Goal: Task Accomplishment & Management: Manage account settings

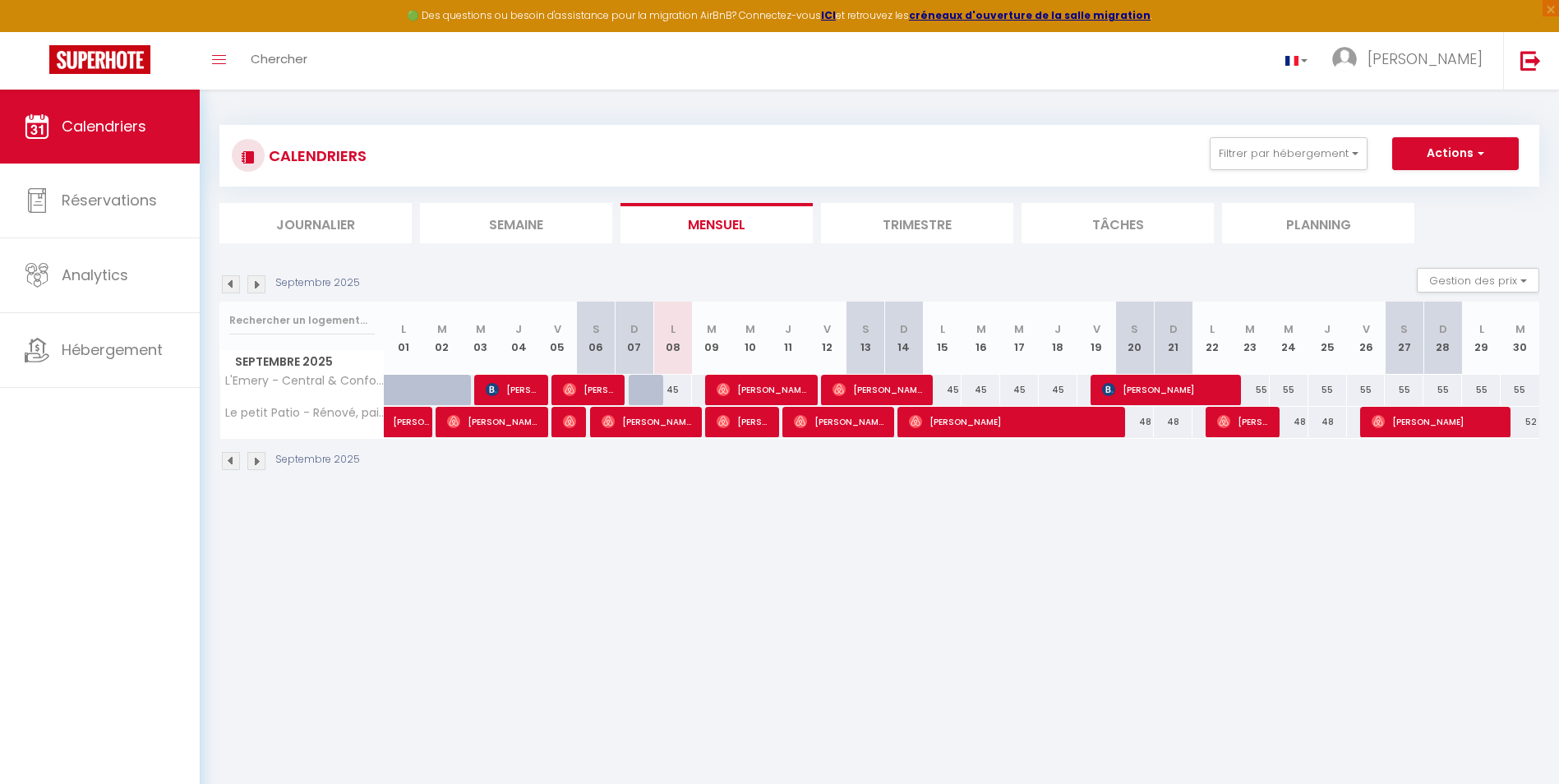
click at [232, 278] on img at bounding box center [231, 284] width 18 height 18
select select
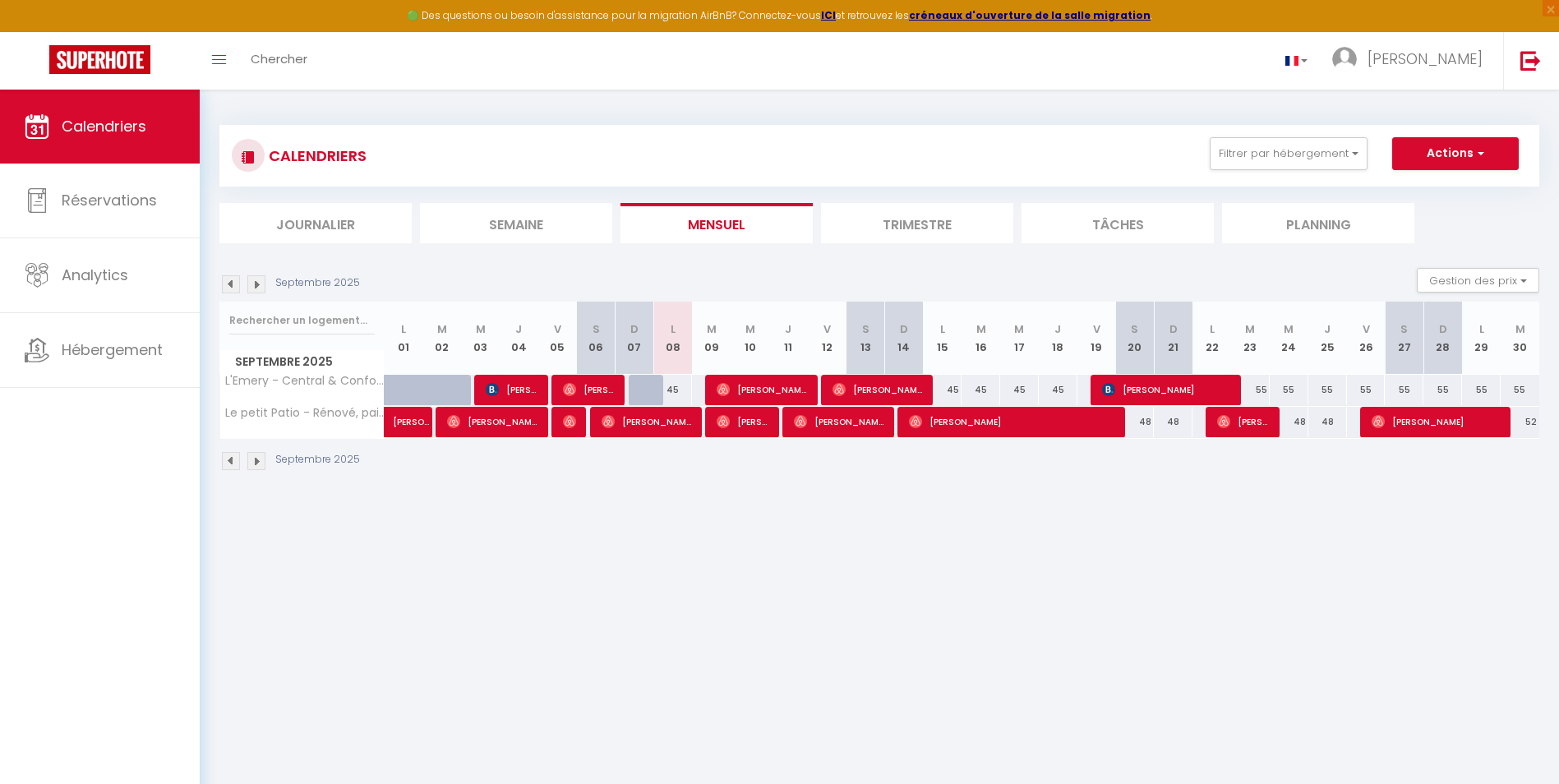
select select
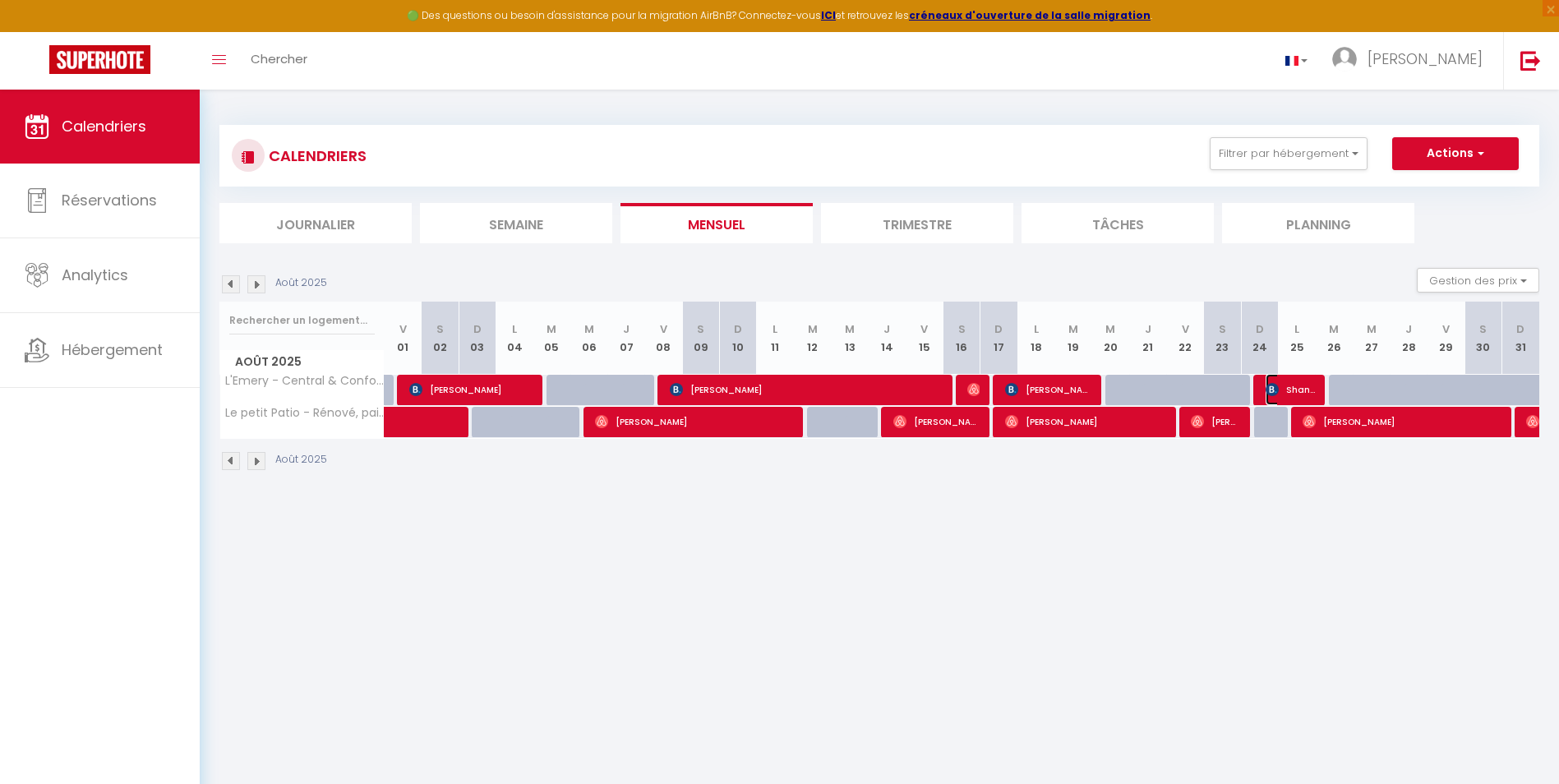
click at [1291, 384] on span "Shanyss [PERSON_NAME]" at bounding box center [1291, 389] width 49 height 31
select select "OK"
select select "0"
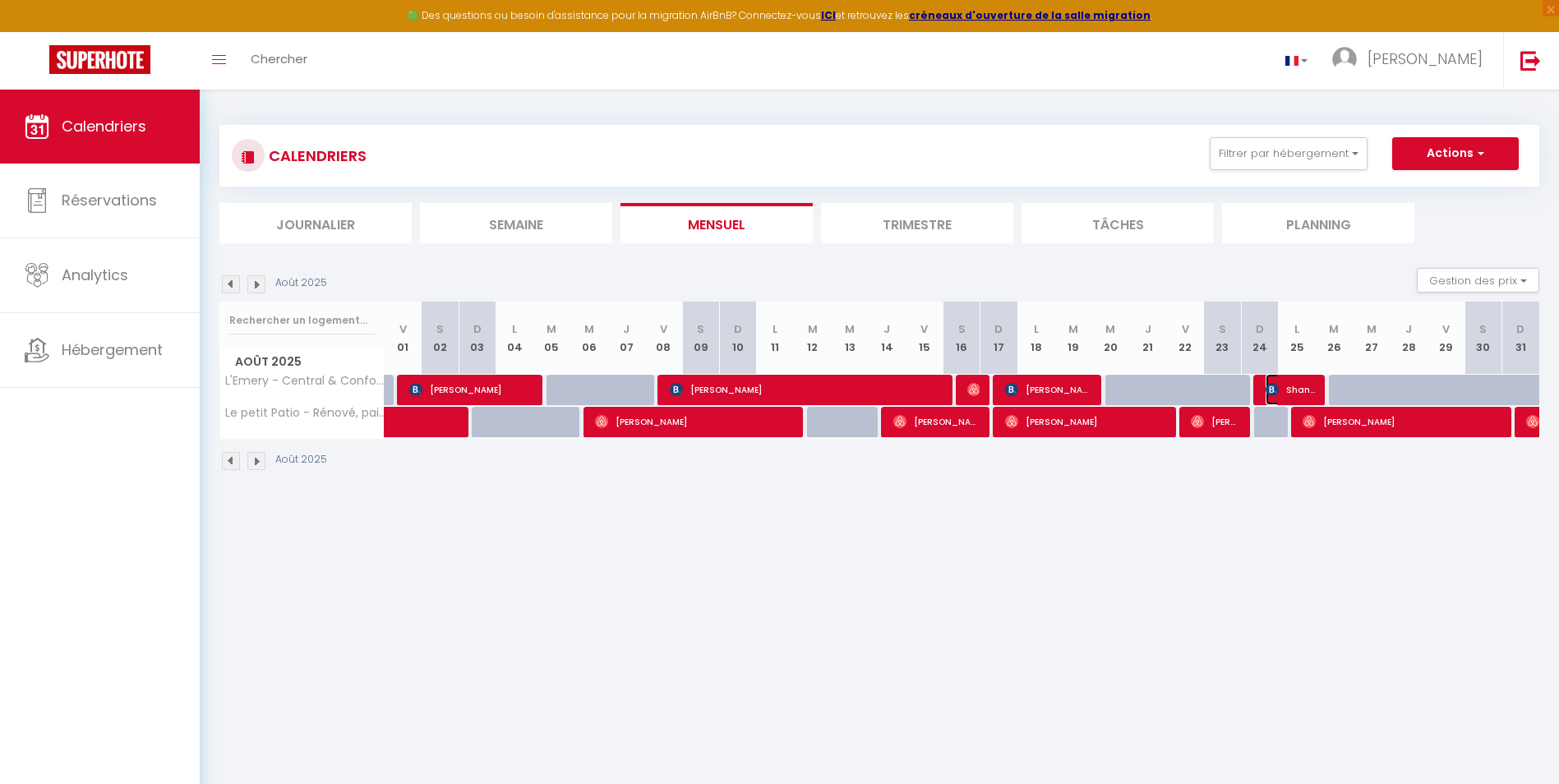
select select "1"
select select
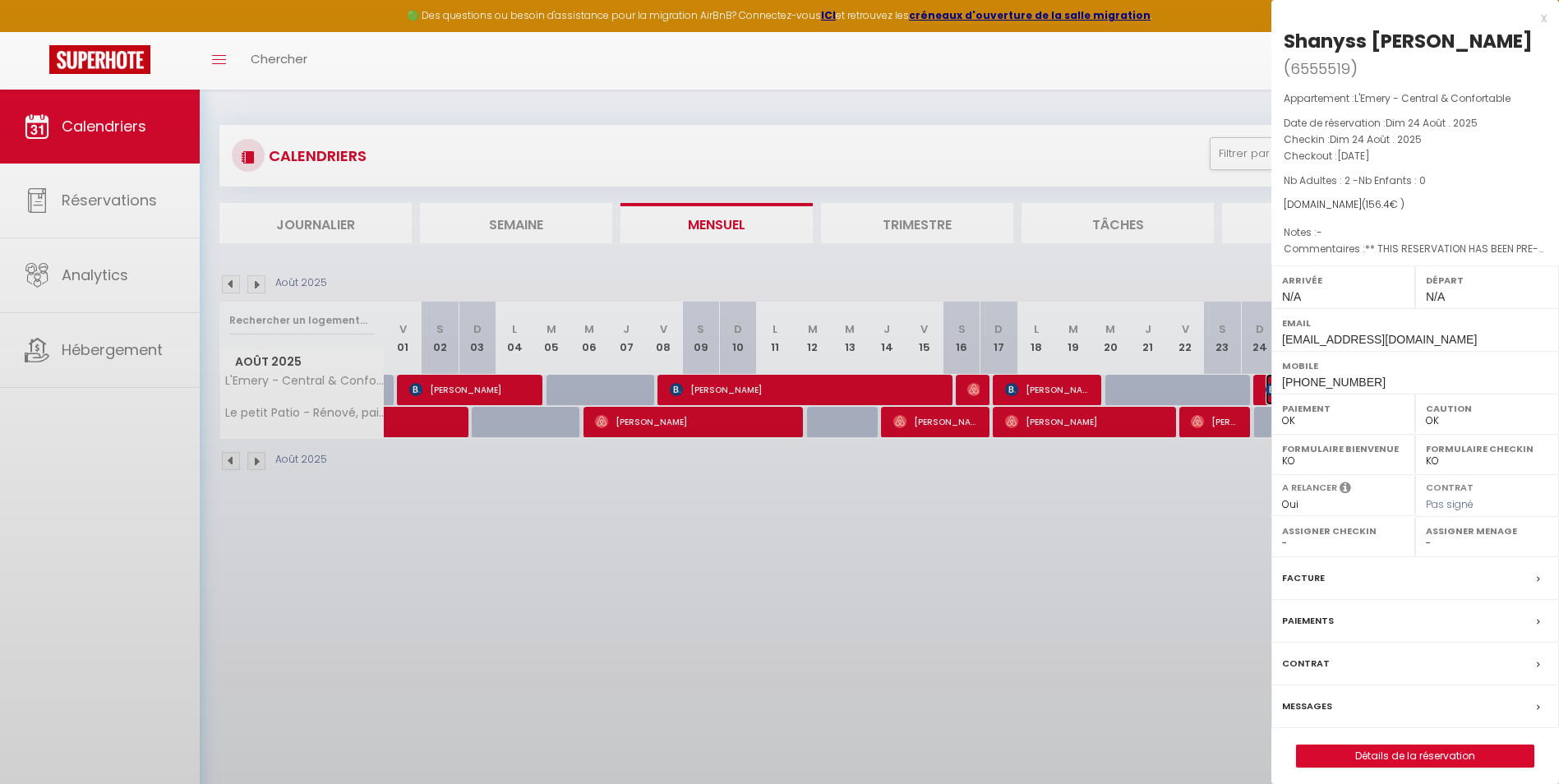
select select "33058"
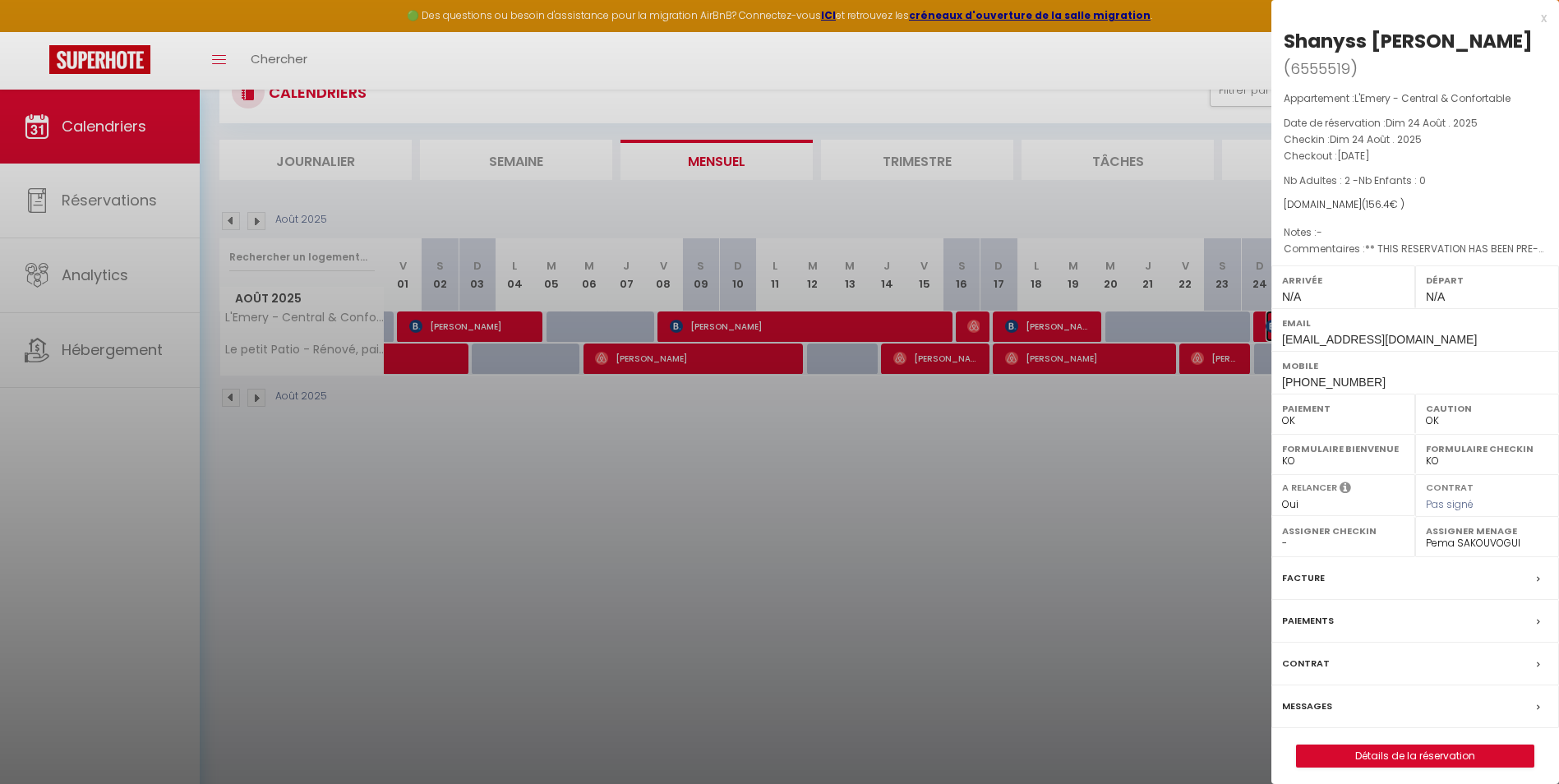
scroll to position [90, 0]
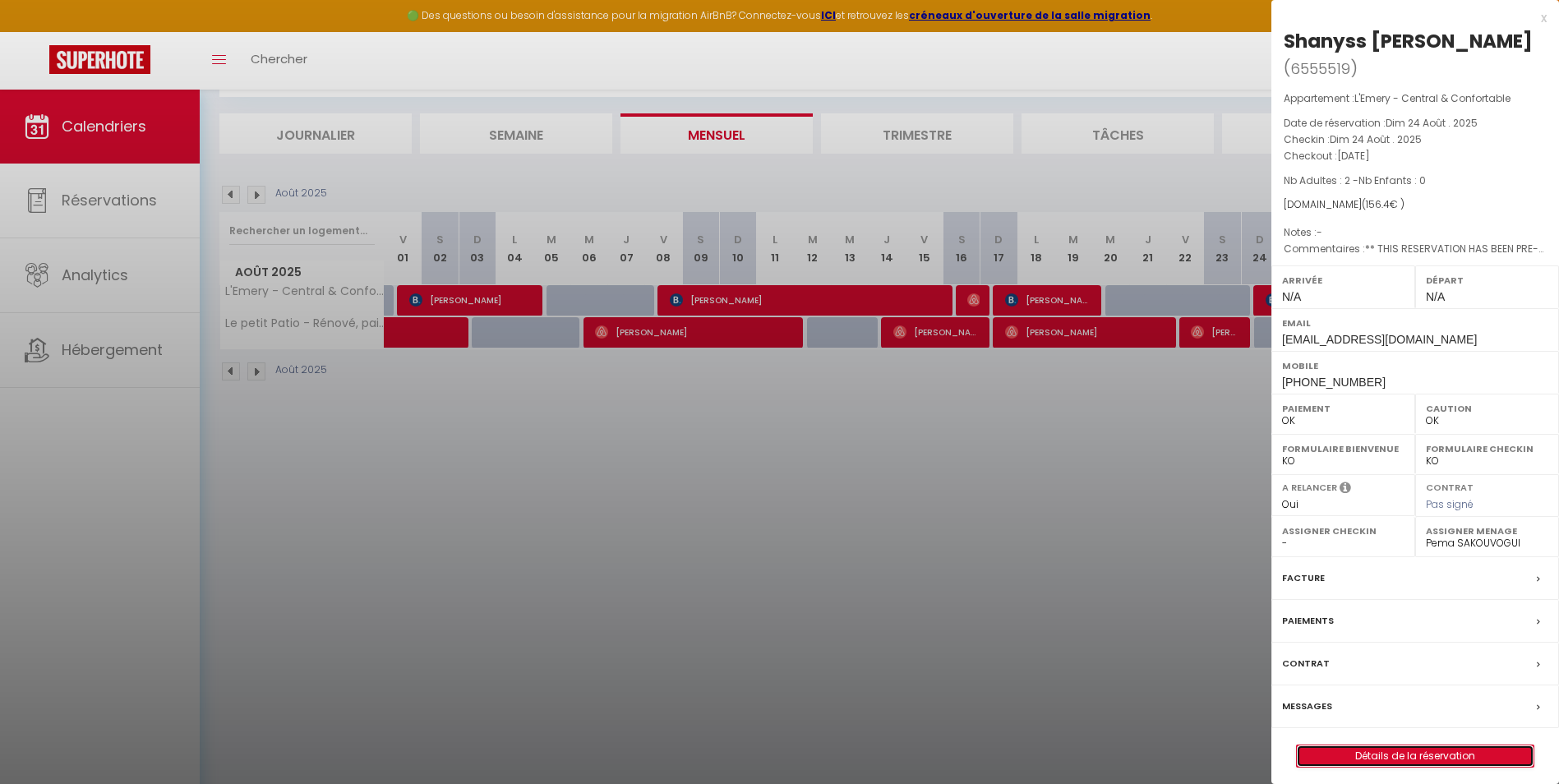
click at [1358, 758] on link "Détails de la réservation" at bounding box center [1415, 756] width 236 height 21
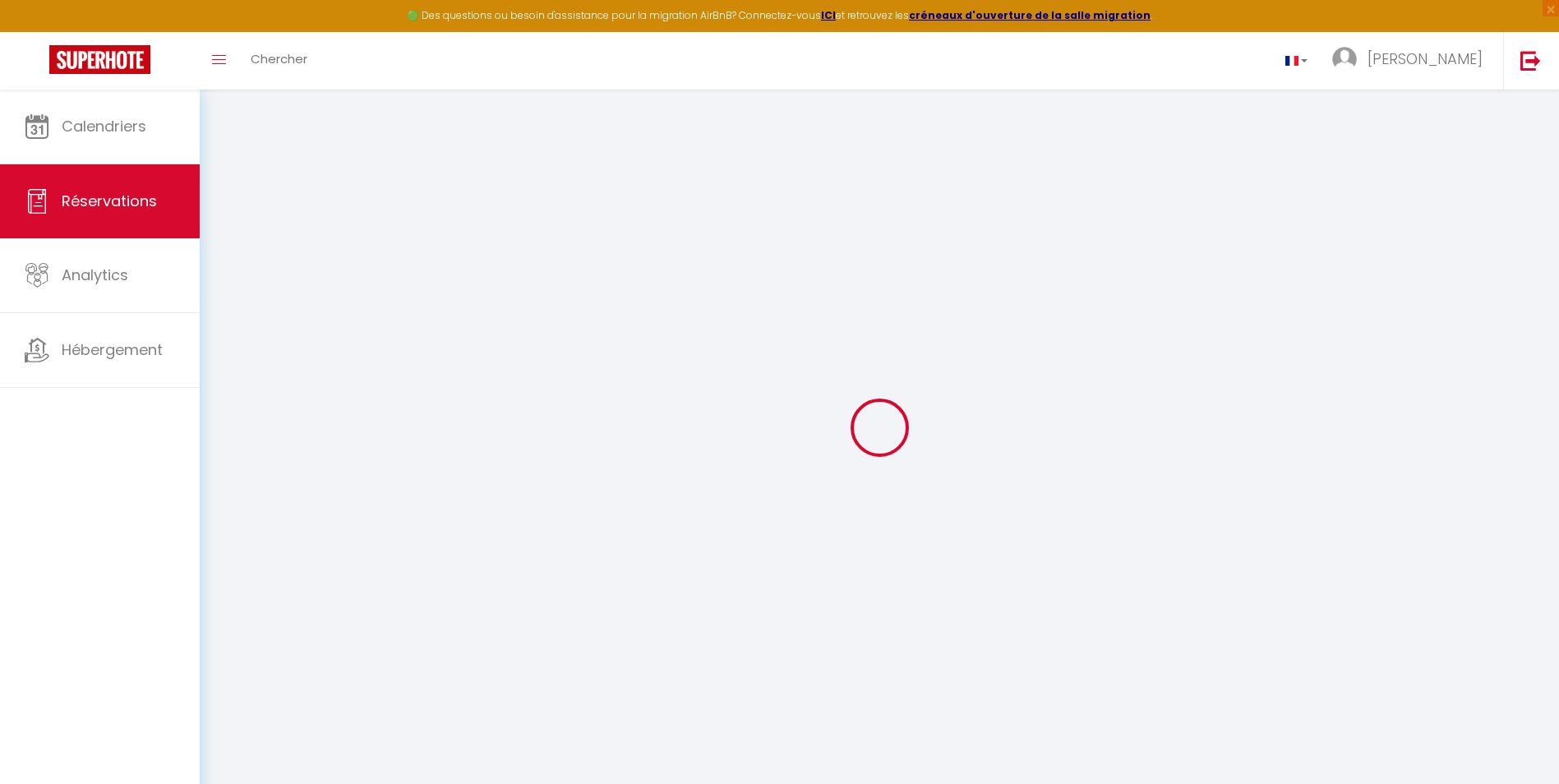
type input "Shanyss"
type input "[PERSON_NAME]"
type input "[EMAIL_ADDRESS][DOMAIN_NAME]"
type input "[PHONE_NUMBER]"
type input "25 residence la garenne"
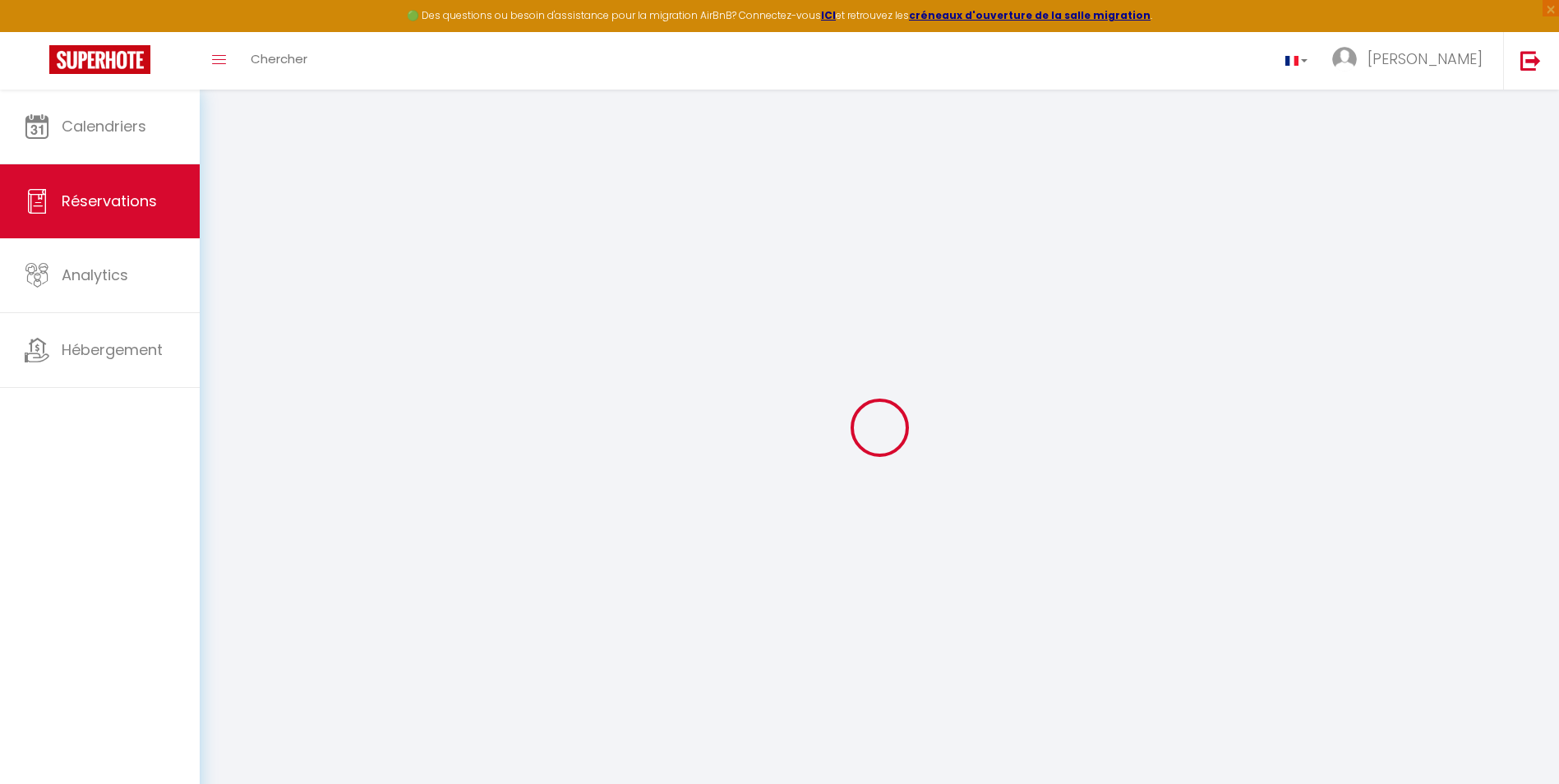
type input "La roche sur yon"
select select "FR"
type input "25.67"
type input "2.19"
select select "65002"
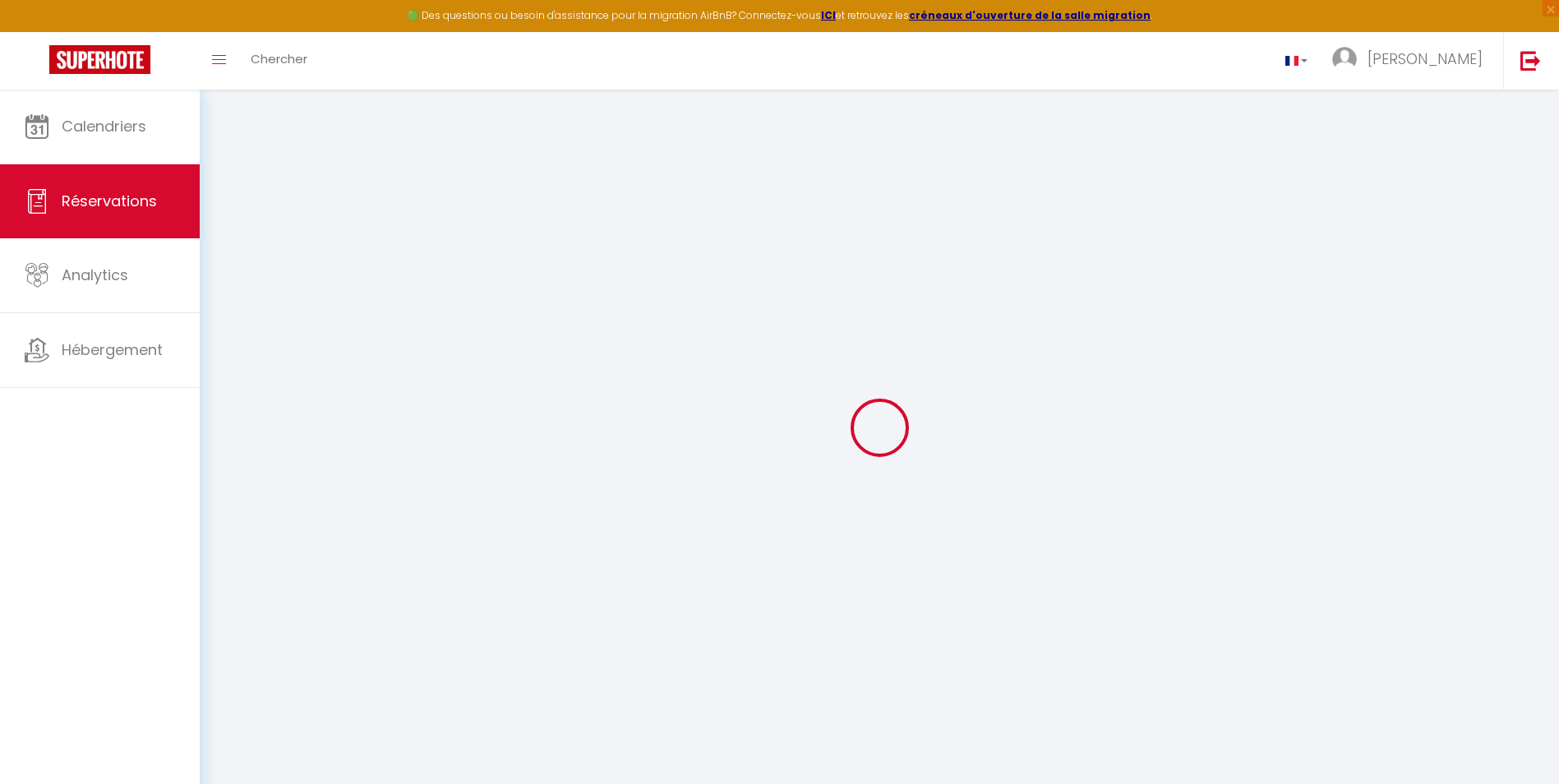
select select "1"
select select
type input "2"
select select "12"
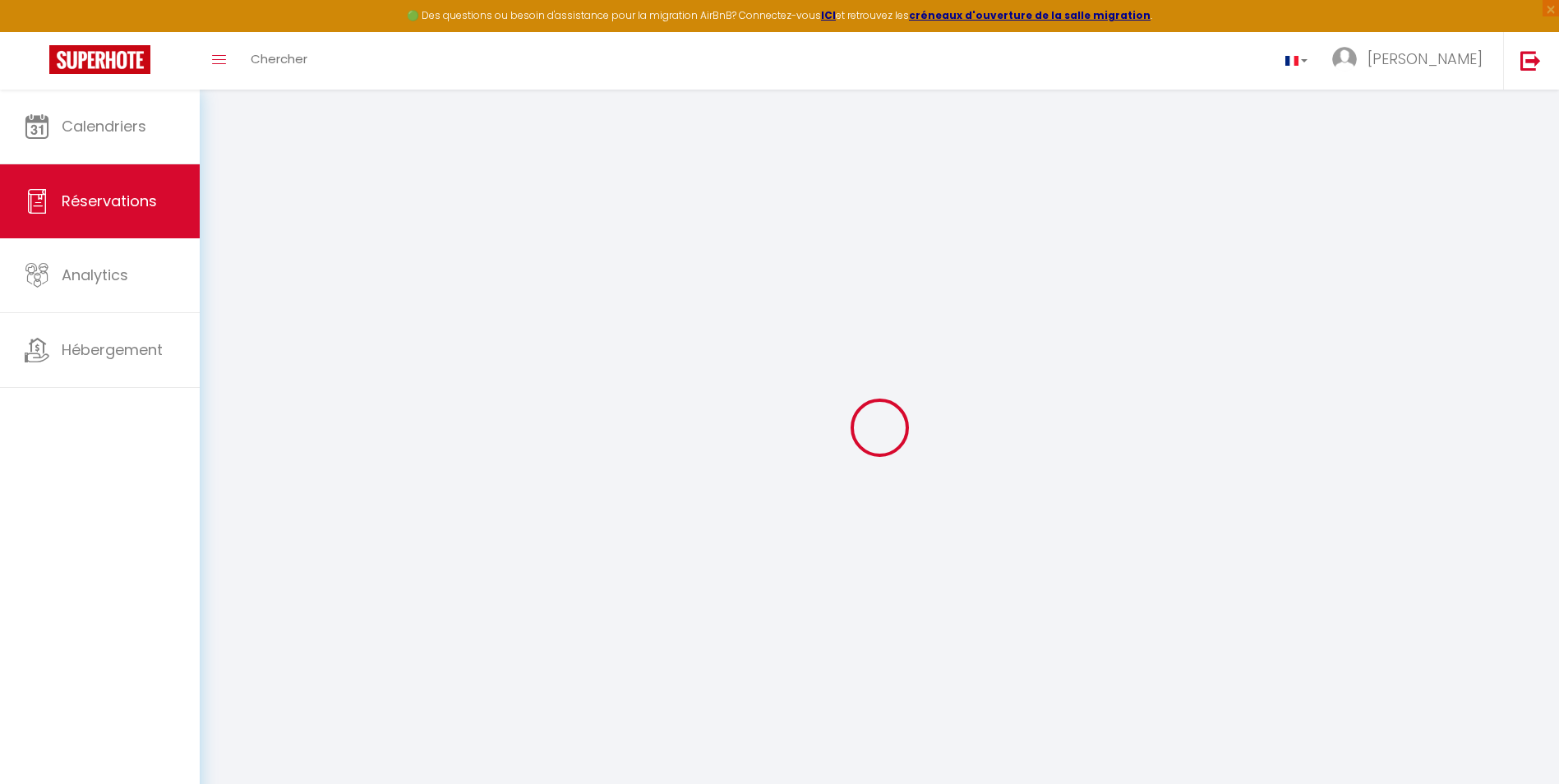
select select "15"
type input "108"
checkbox input "false"
select select "2"
type input "36"
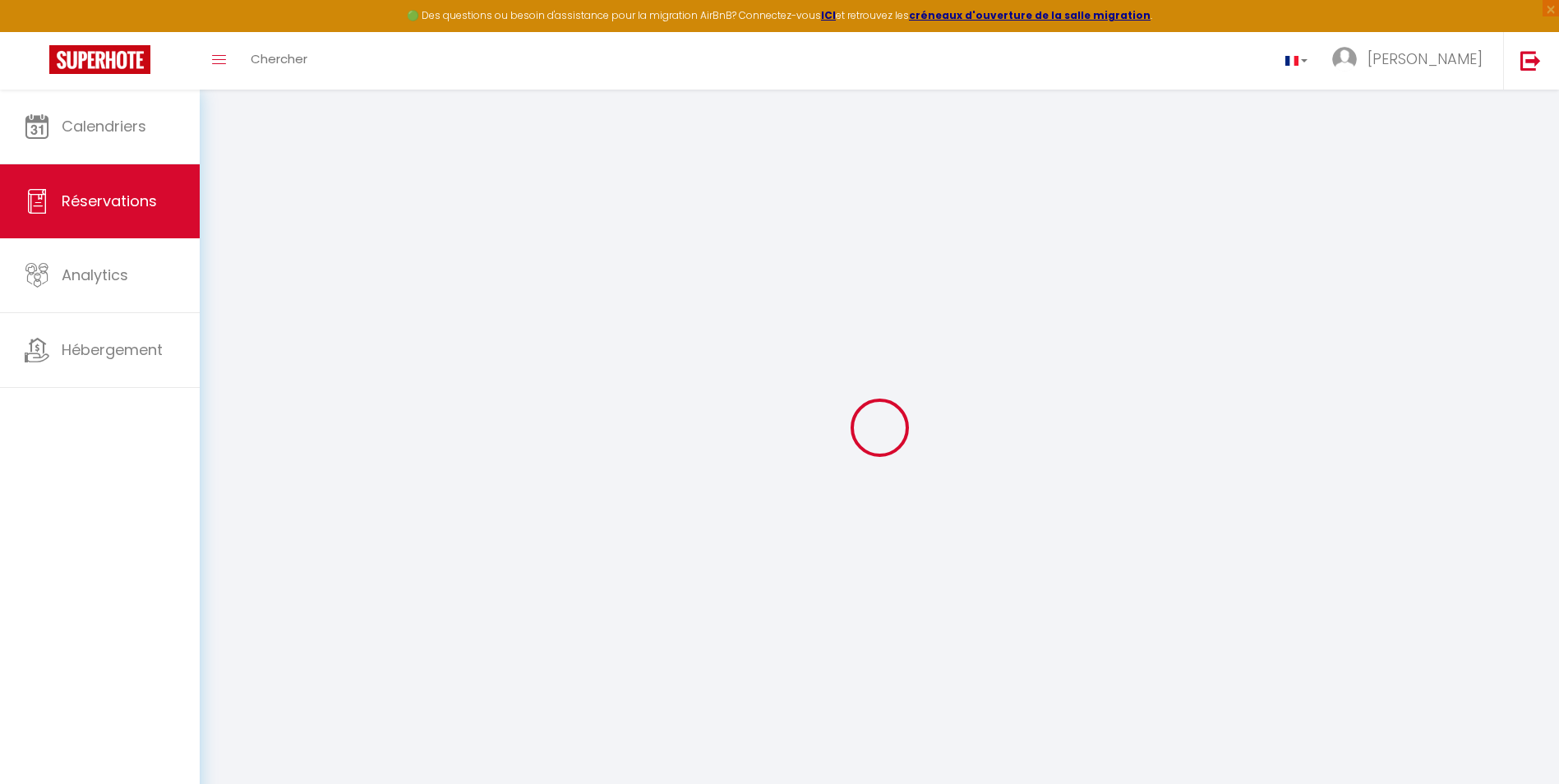
type input "0"
select select
checkbox input "false"
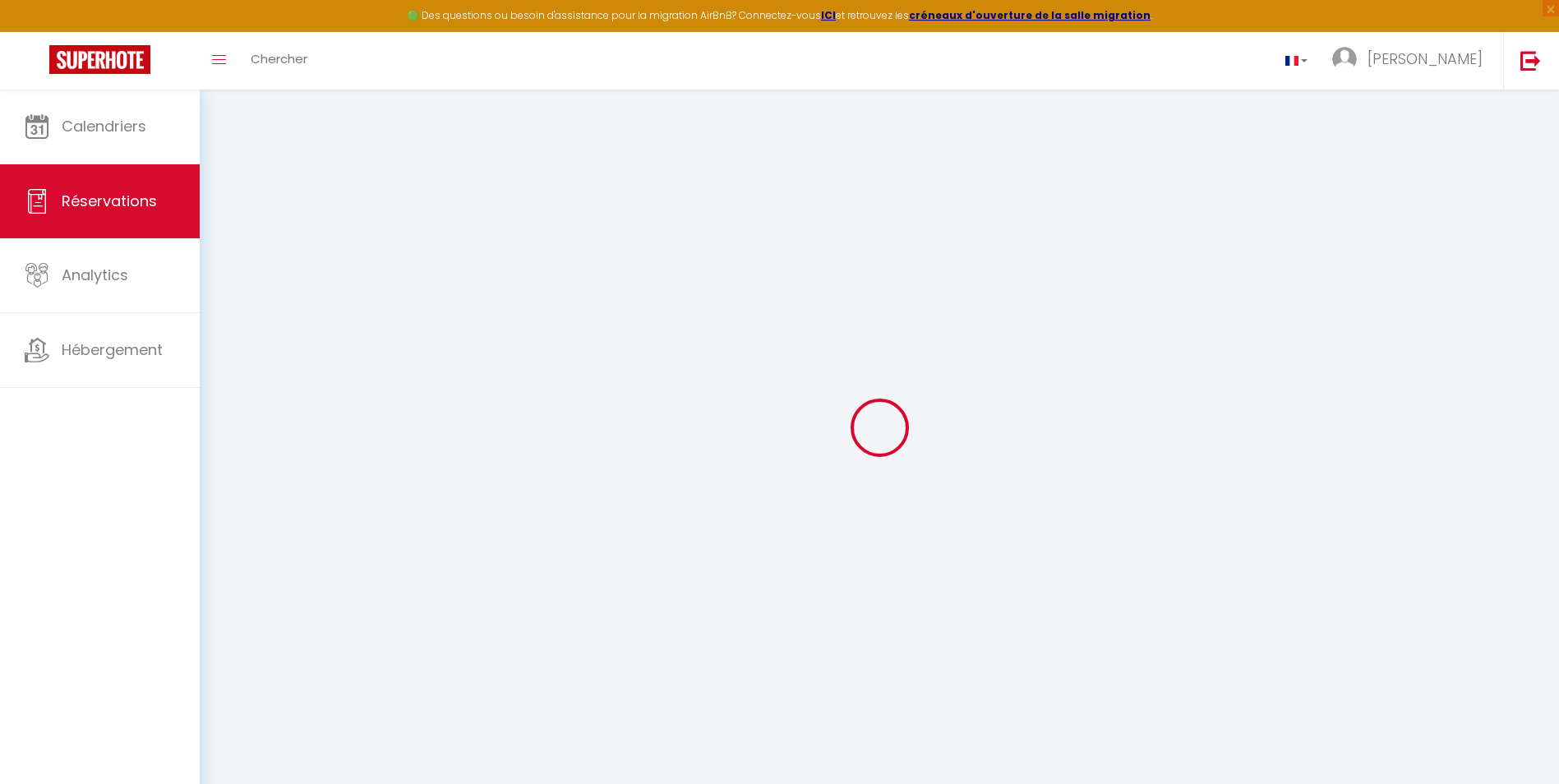
select select
checkbox input "false"
select select
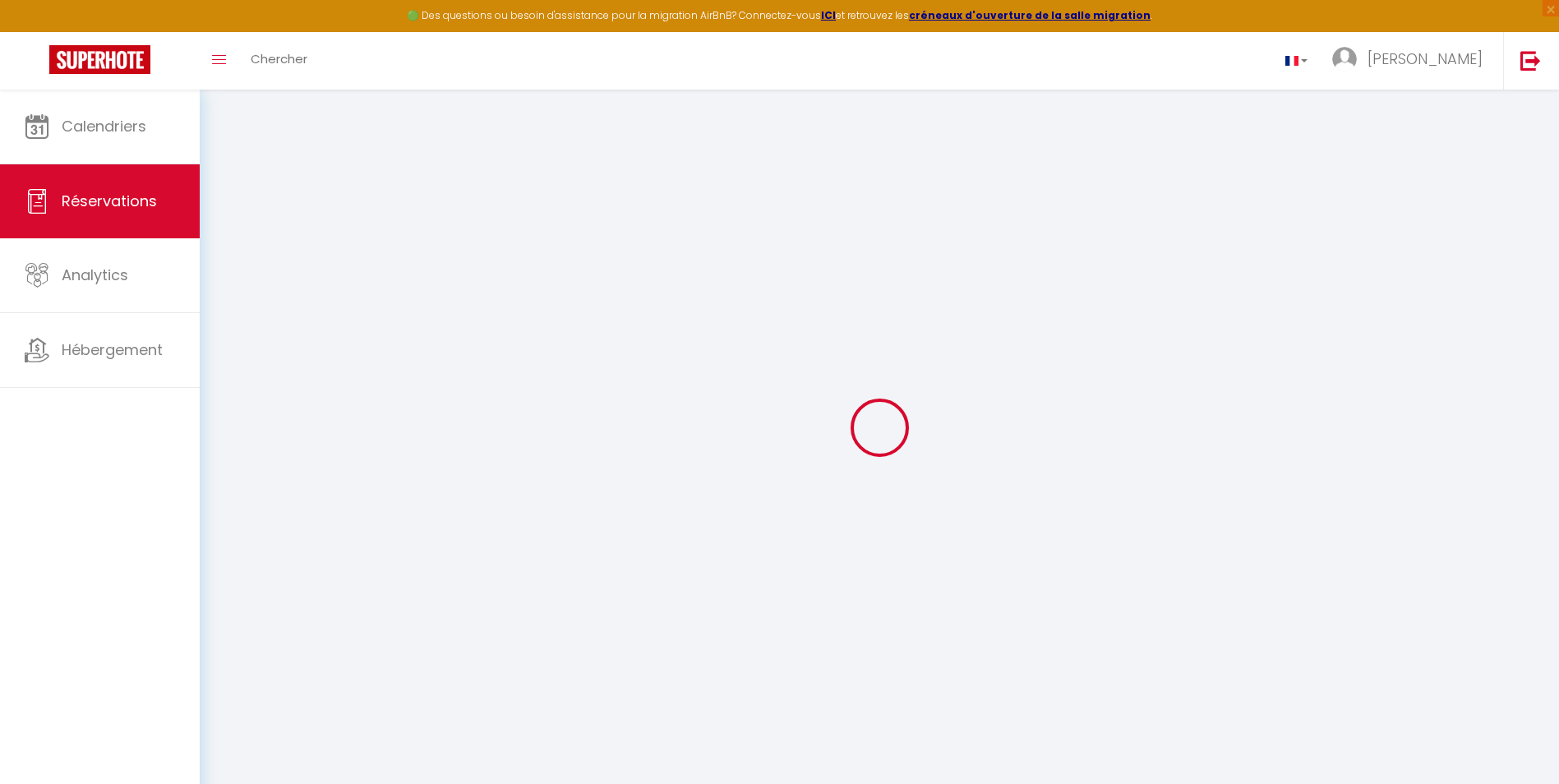
checkbox input "false"
type textarea "** THIS RESERVATION HAS BEEN PRE-PAID ** BOOKING NOTE : Payment charge is EUR 2…"
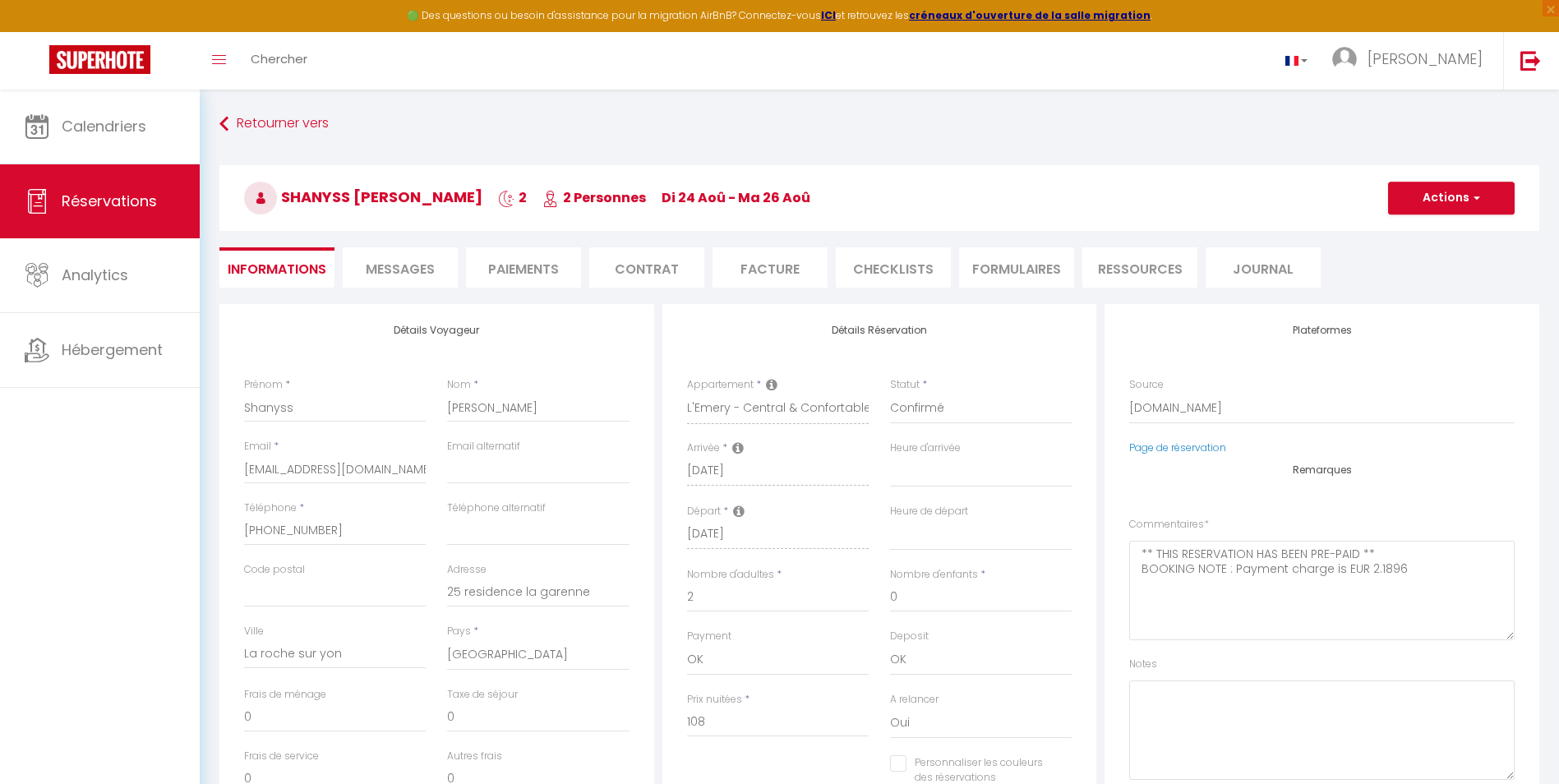
type input "43"
type input "5.4"
select select
checkbox input "false"
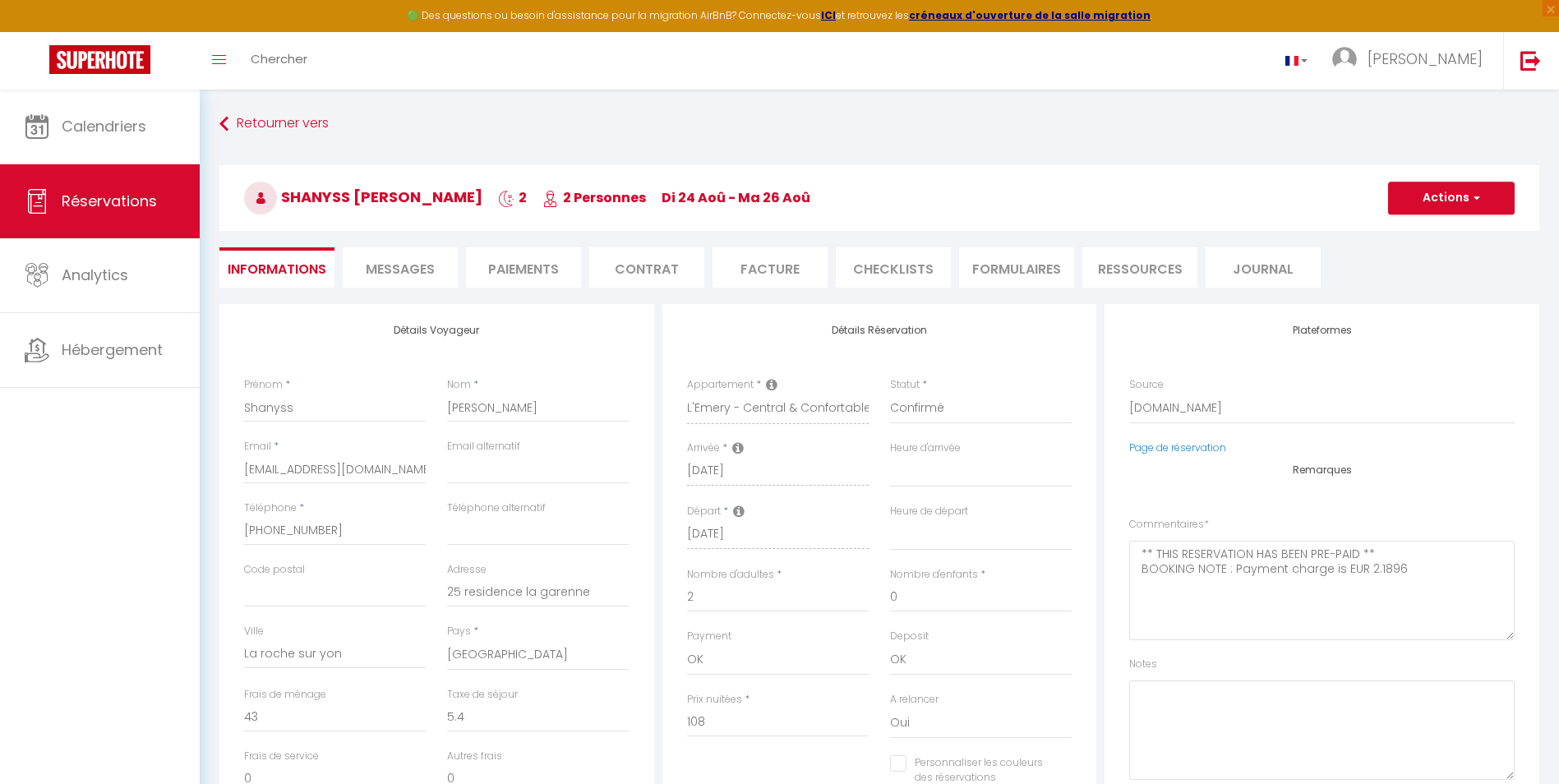
select select
checkbox input "false"
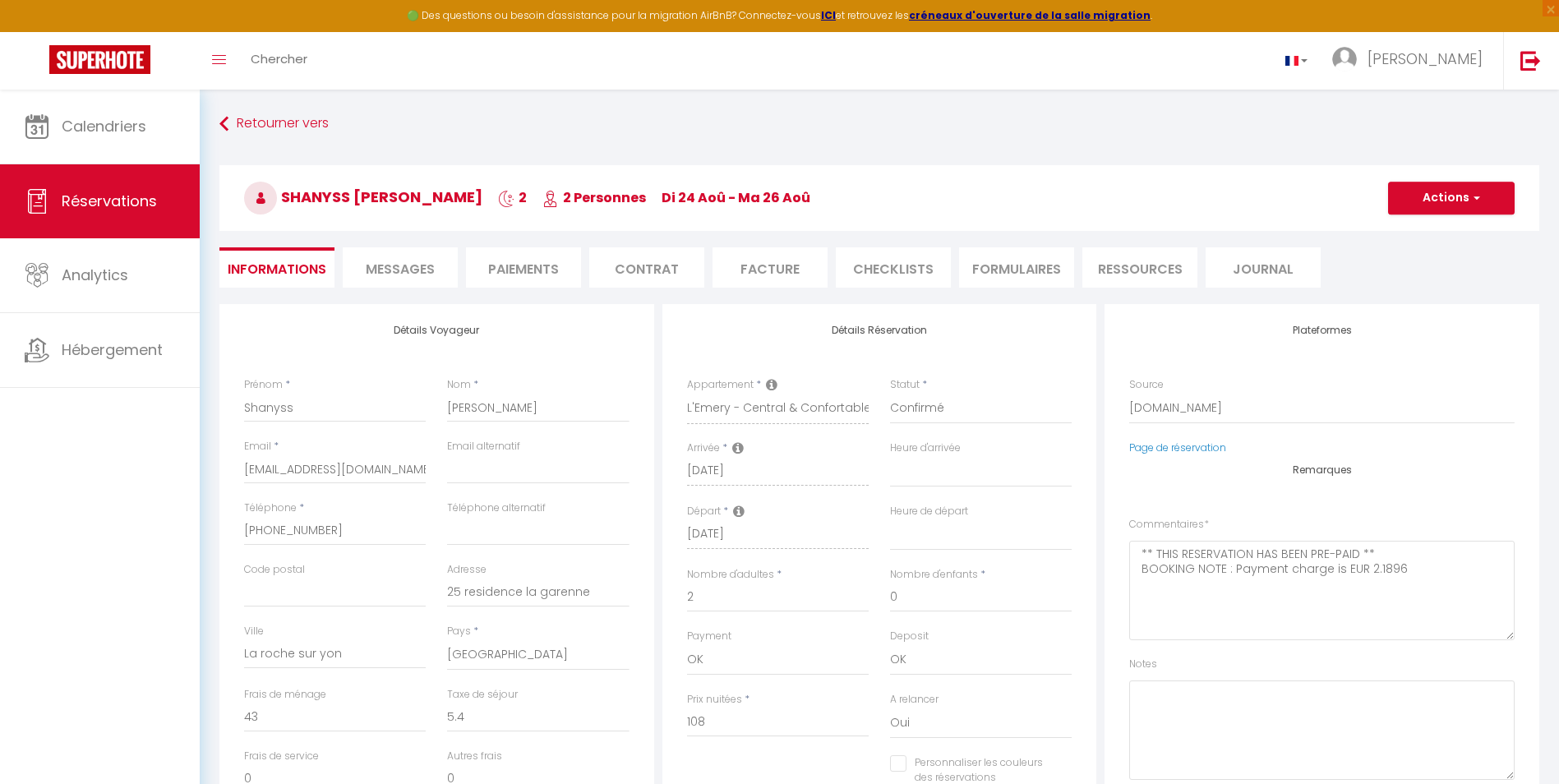
click at [408, 272] on span "Messages" at bounding box center [401, 268] width 69 height 19
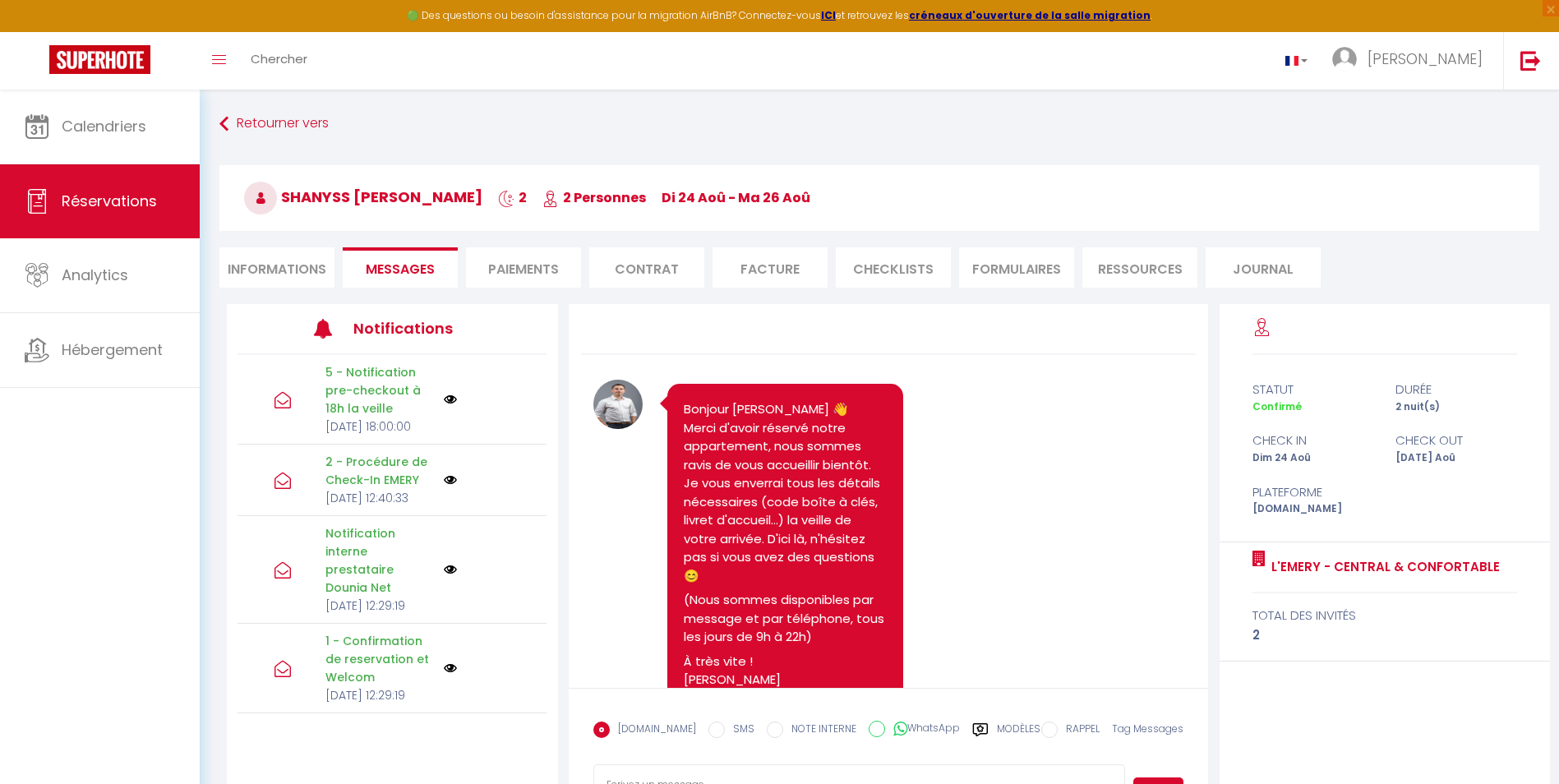
click at [539, 266] on li "Paiements" at bounding box center [523, 267] width 115 height 41
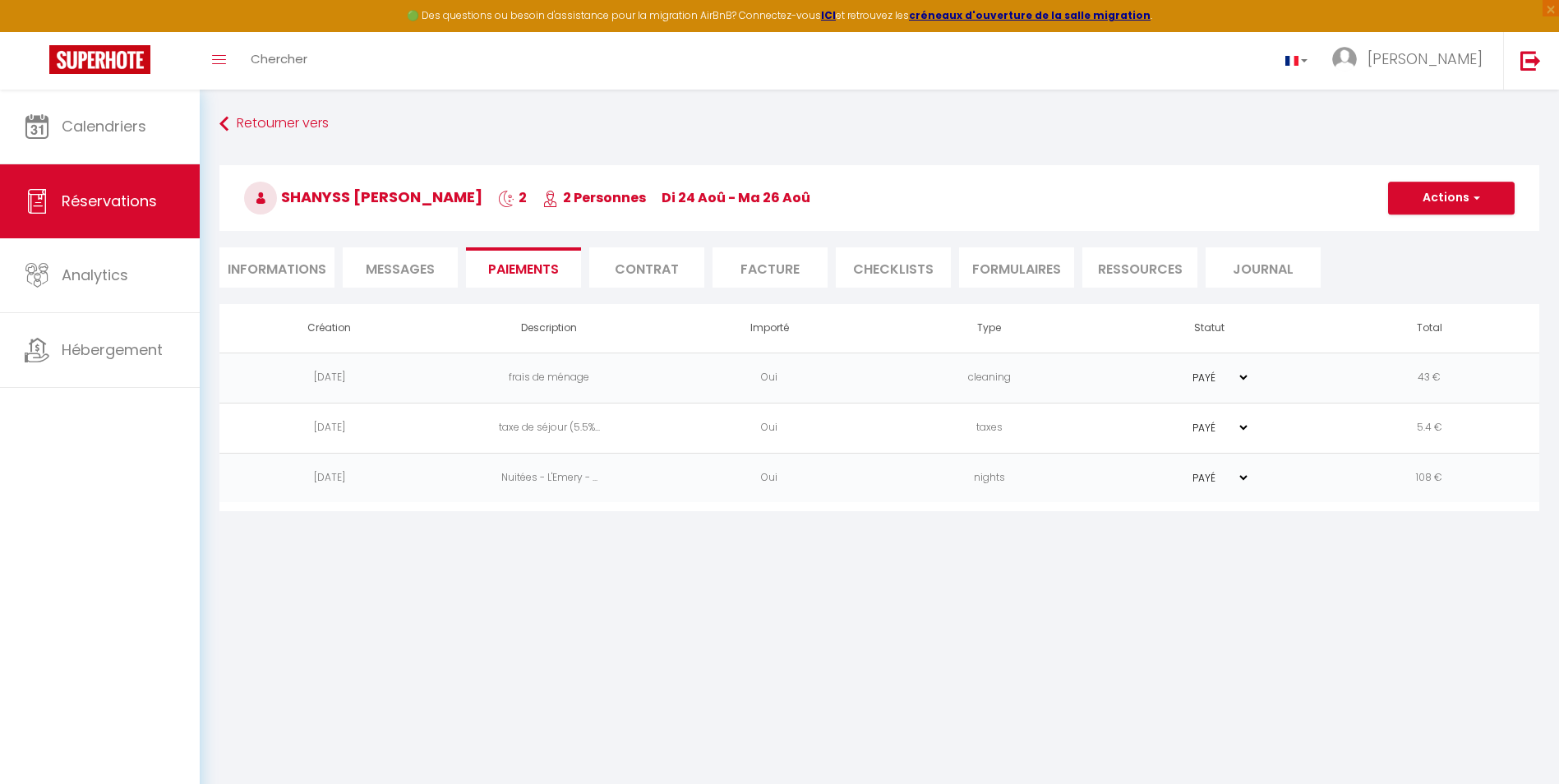
click at [679, 258] on li "Contrat" at bounding box center [647, 267] width 115 height 41
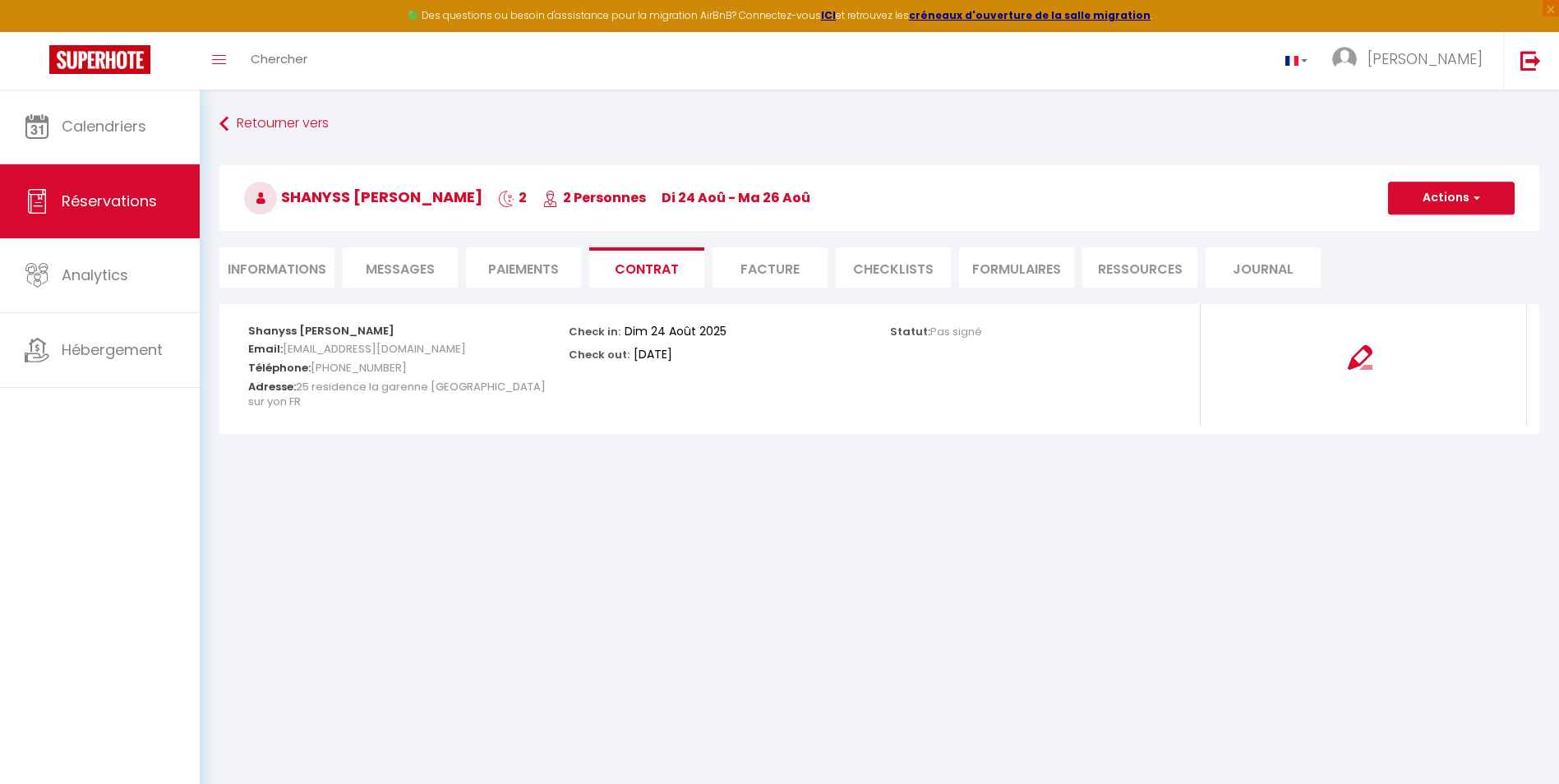
click at [750, 267] on li "Facture" at bounding box center [770, 267] width 115 height 41
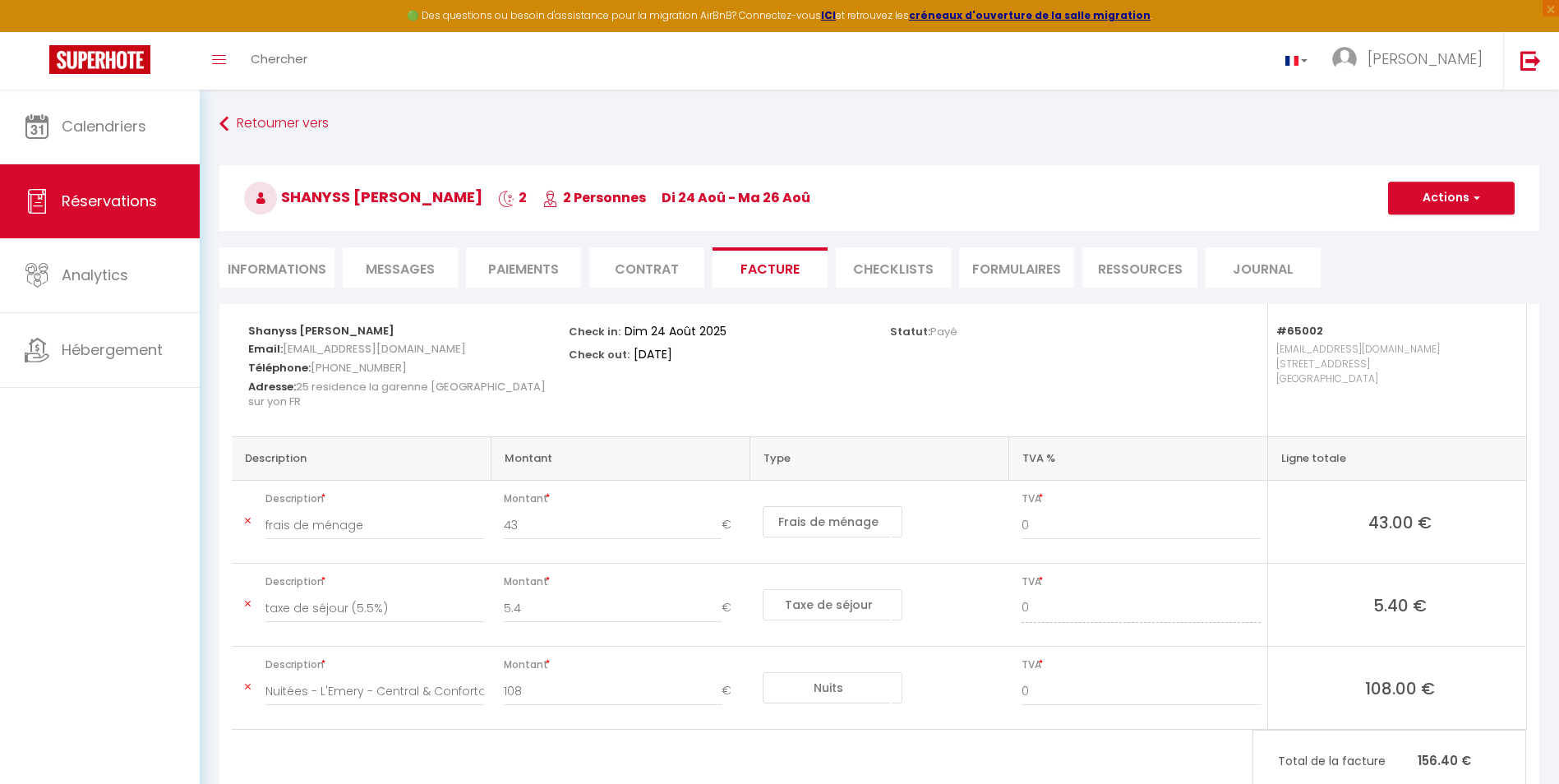
click at [982, 262] on li "FORMULAIRES" at bounding box center [1016, 267] width 115 height 41
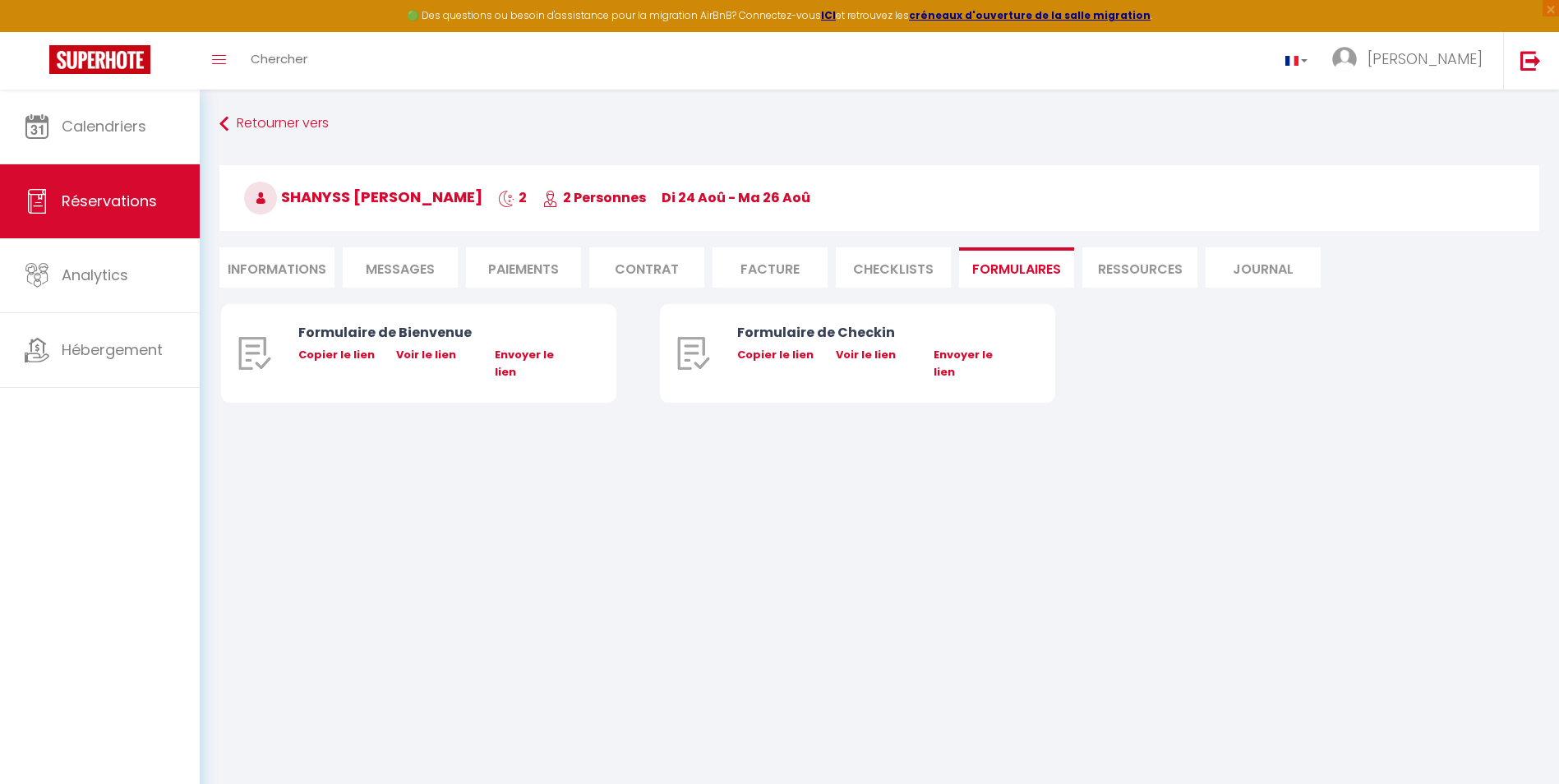
click at [1151, 266] on li "Ressources" at bounding box center [1140, 267] width 115 height 41
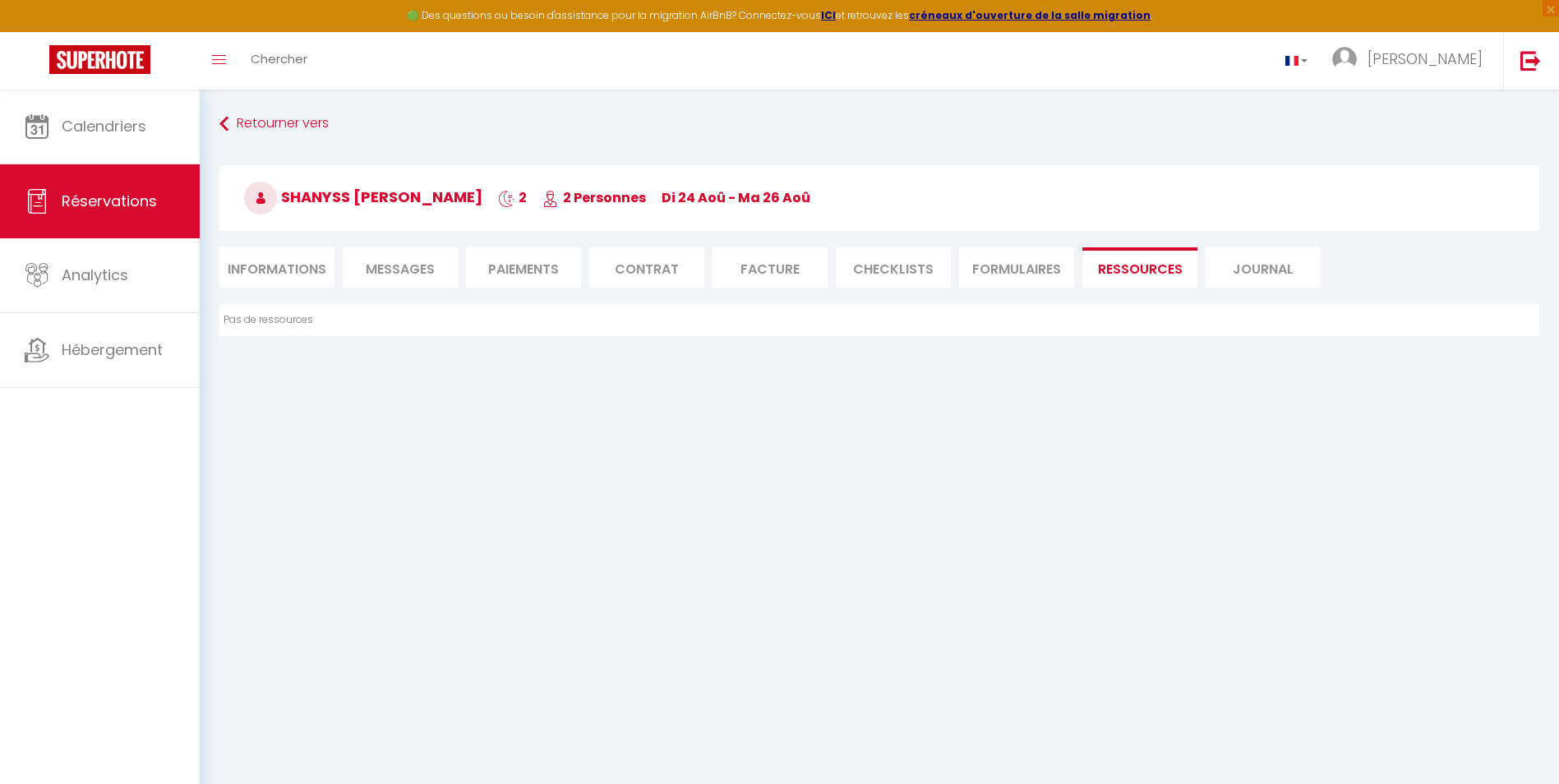
click at [1245, 270] on li "Journal" at bounding box center [1263, 267] width 115 height 41
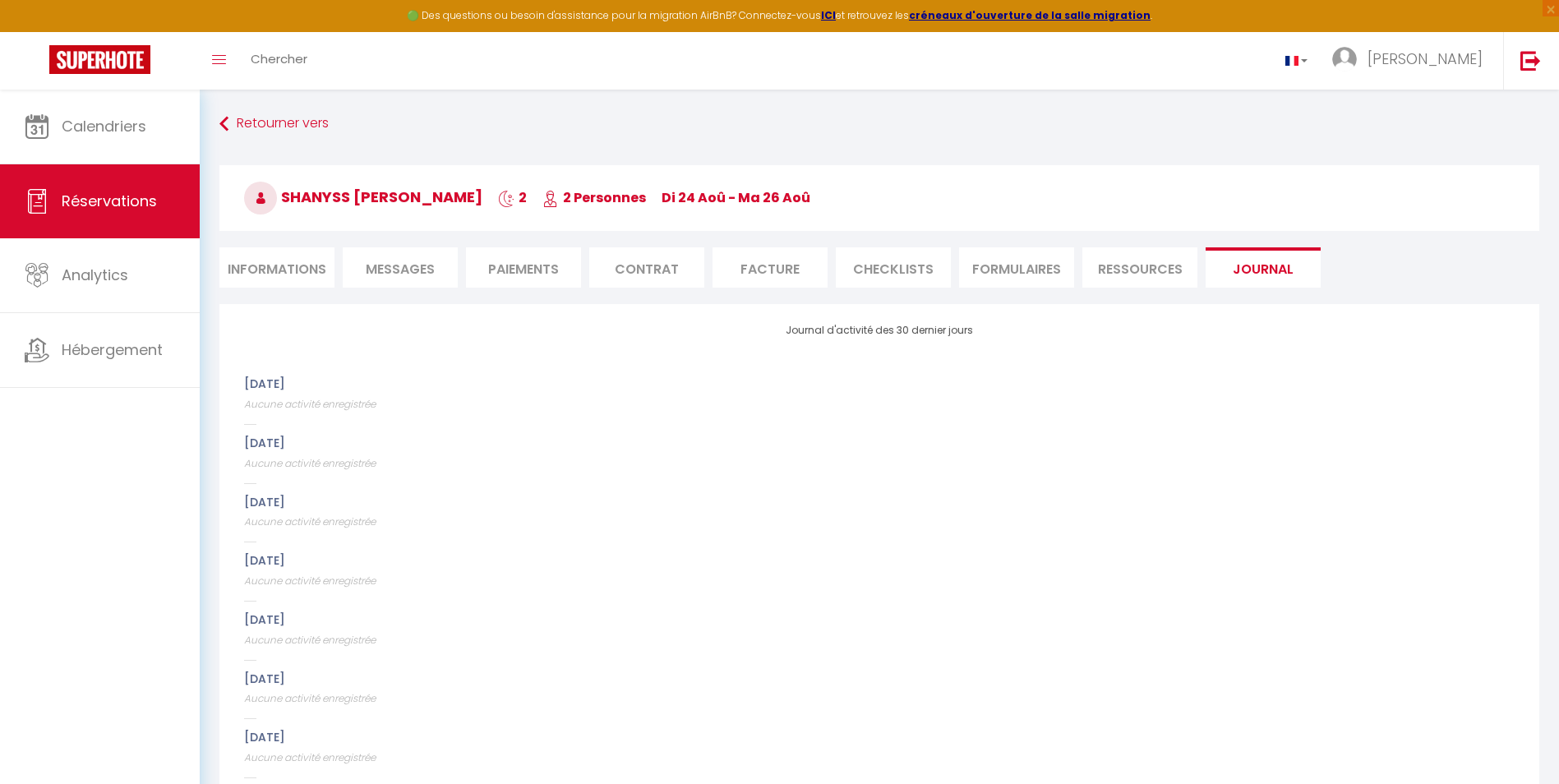
click at [280, 264] on li "Informations" at bounding box center [277, 267] width 115 height 41
select select
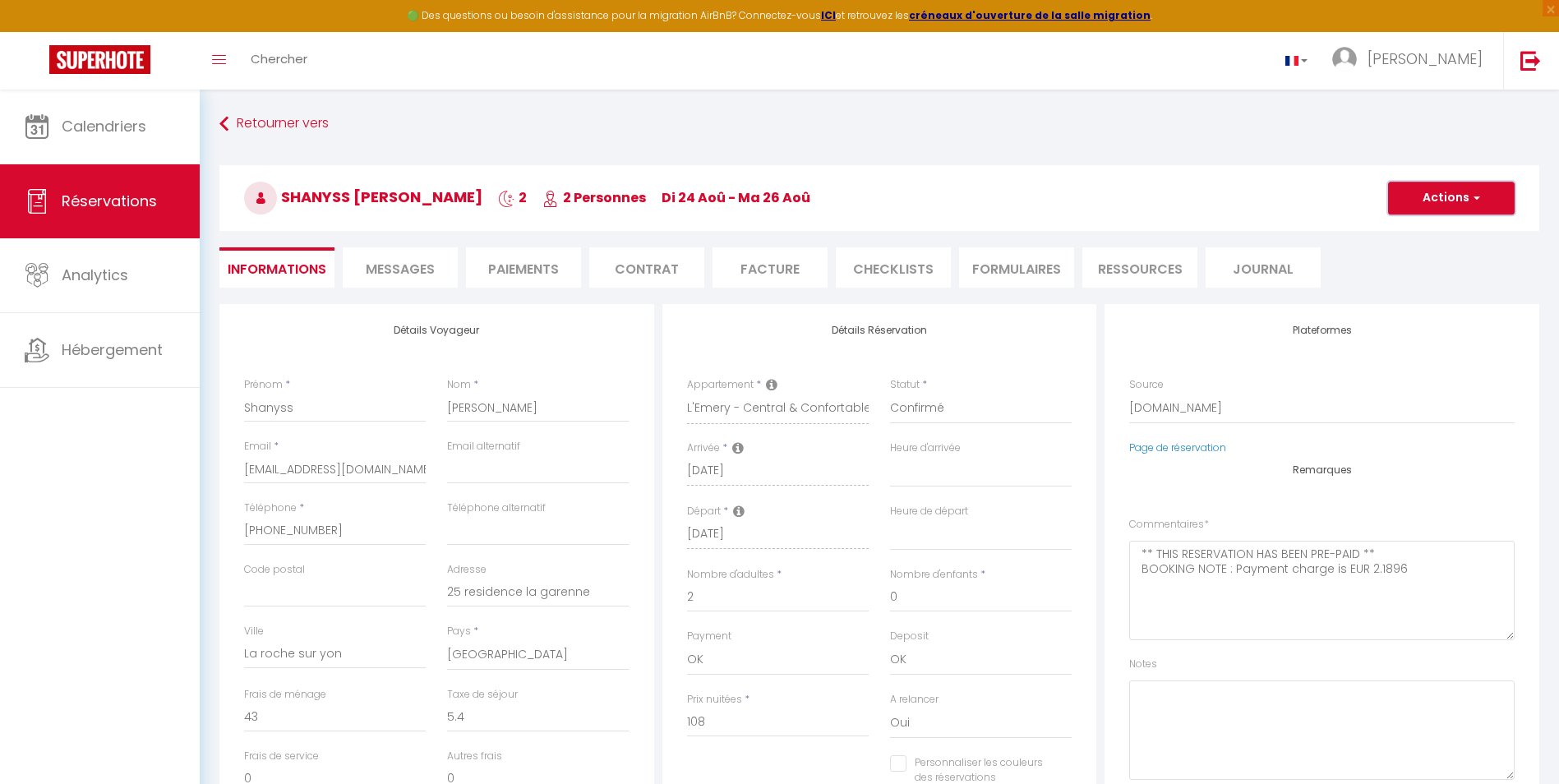
click at [1488, 198] on button "Actions" at bounding box center [1450, 198] width 126 height 33
click at [390, 272] on span "Messages" at bounding box center [401, 268] width 69 height 19
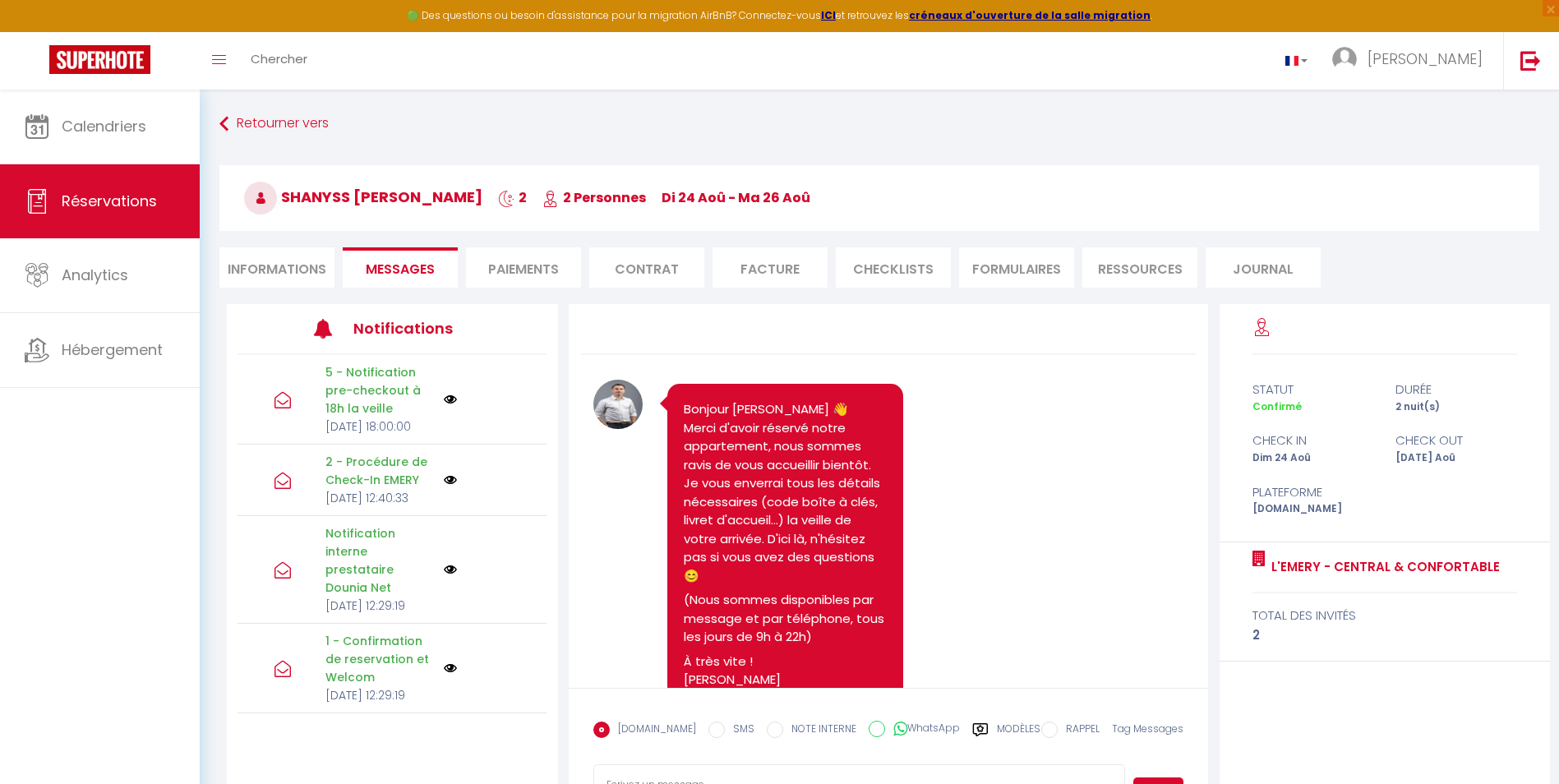
click at [1213, 666] on div "Note Sms Bonjour [PERSON_NAME] 👋 Merci d'avoir réservé notre appartement, nous …" at bounding box center [889, 569] width 662 height 530
click at [1208, 646] on div "Note Sms Bonjour [PERSON_NAME] 👋 Merci d'avoir réservé notre appartement, nous …" at bounding box center [889, 496] width 641 height 384
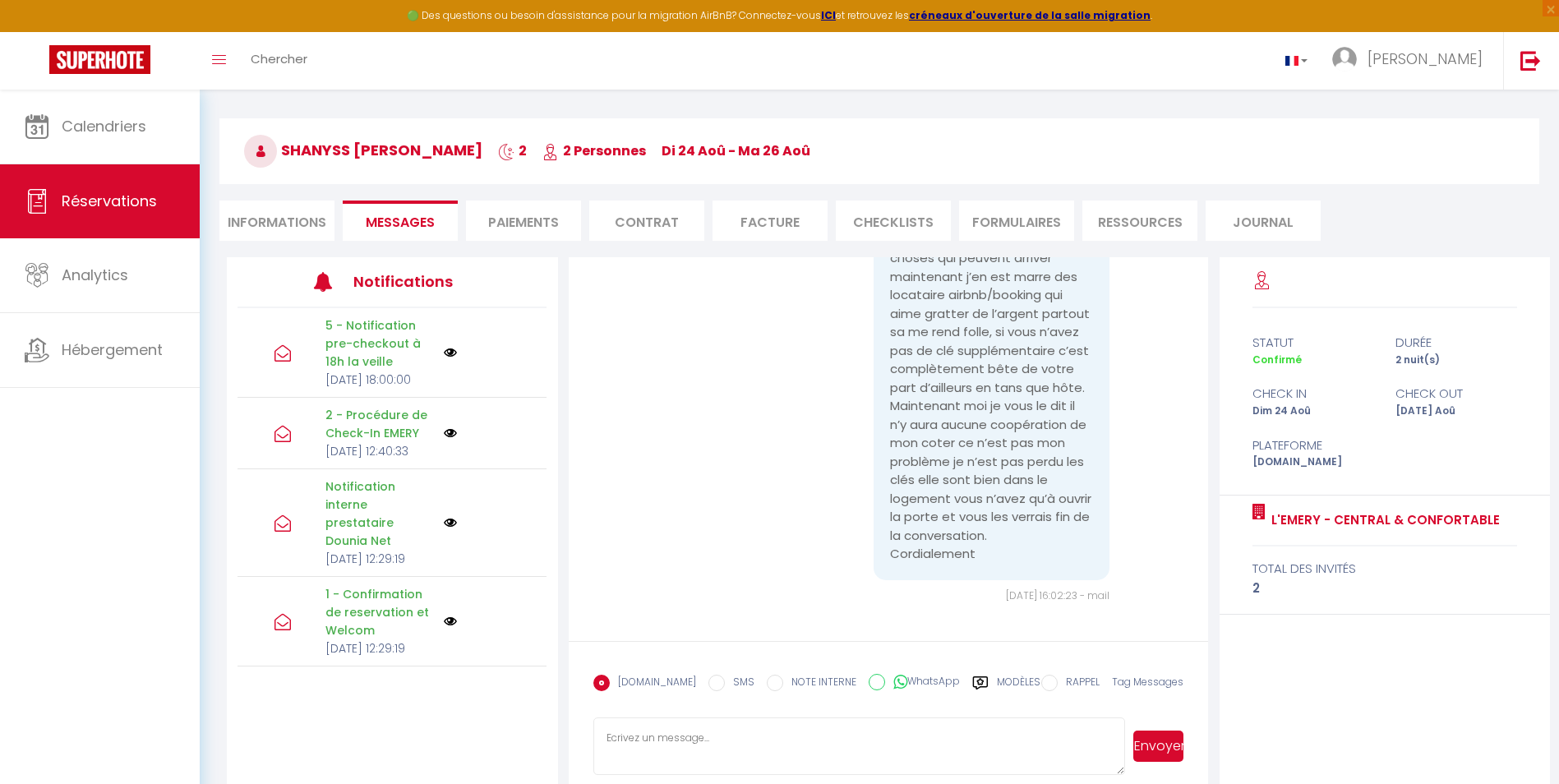
scroll to position [90, 0]
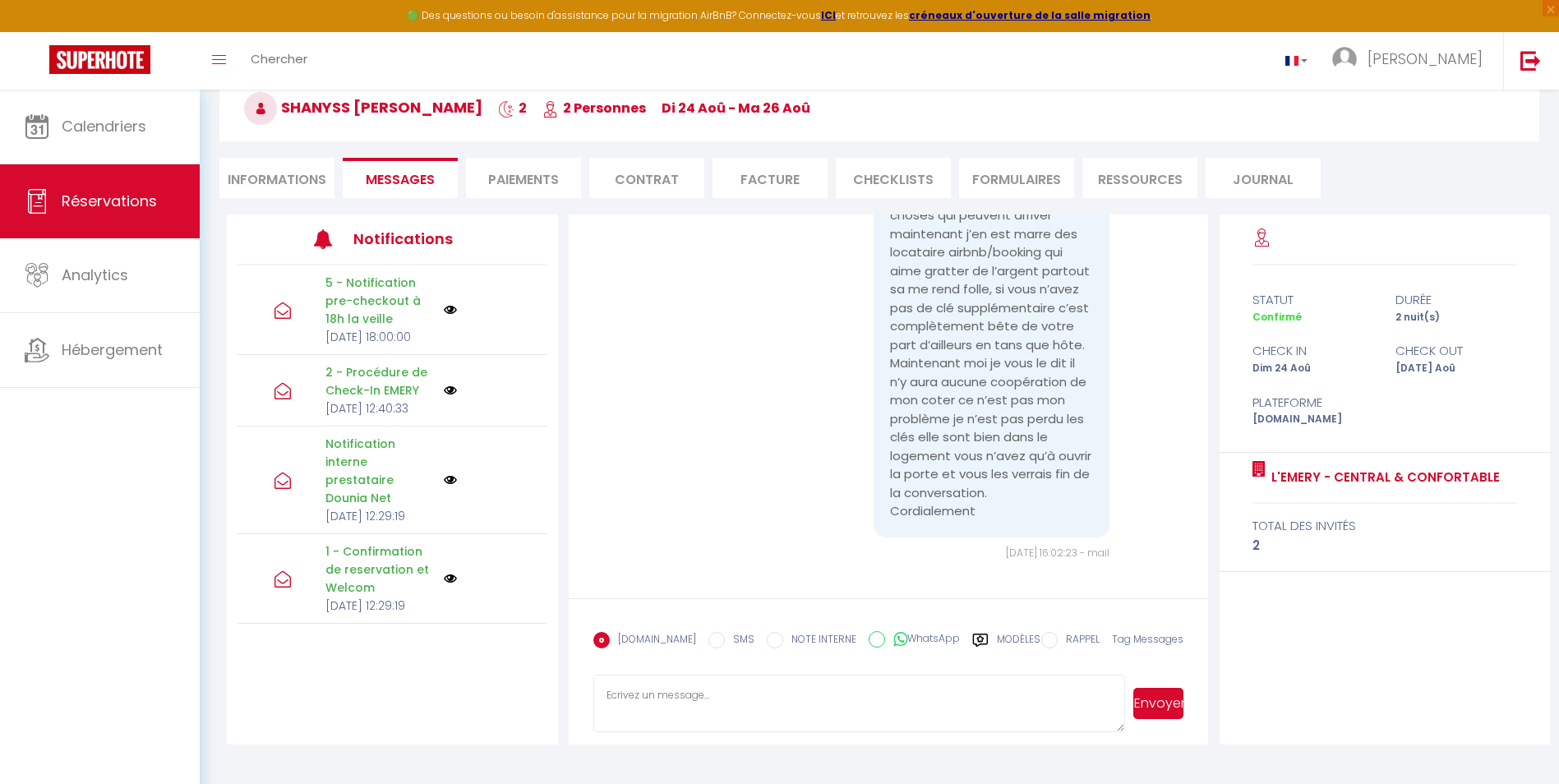
click at [664, 635] on label "[DOMAIN_NAME]" at bounding box center [653, 640] width 86 height 18
click at [610, 635] on input "EMAIL" at bounding box center [602, 639] width 17 height 17
click at [645, 633] on label "[DOMAIN_NAME]" at bounding box center [653, 640] width 86 height 18
click at [610, 633] on input "EMAIL" at bounding box center [602, 639] width 17 height 17
click at [607, 642] on input "EMAIL" at bounding box center [602, 639] width 17 height 17
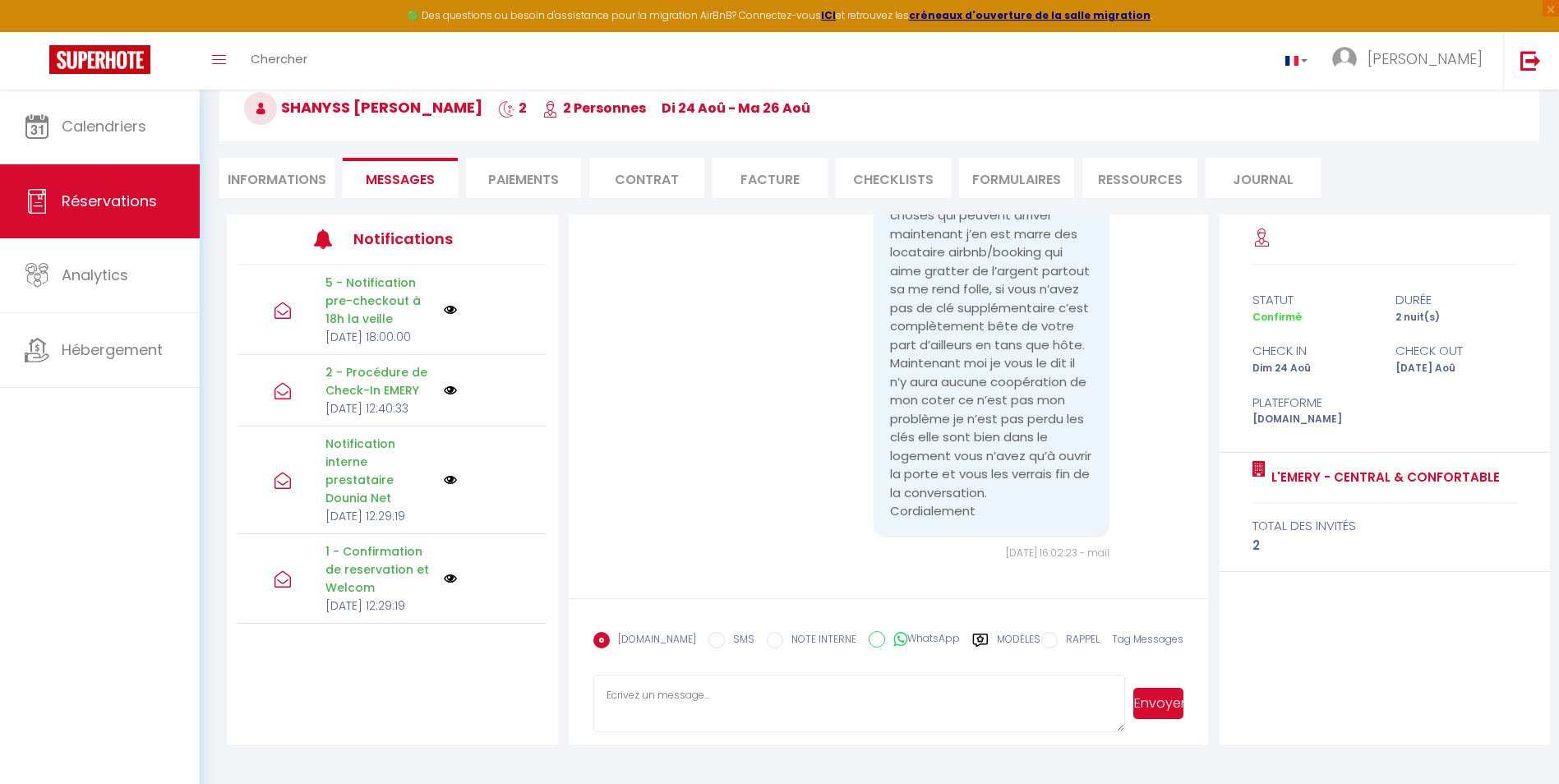
click at [633, 637] on label "[DOMAIN_NAME]" at bounding box center [653, 640] width 86 height 18
click at [610, 637] on input "EMAIL" at bounding box center [602, 639] width 17 height 17
click at [708, 647] on input "SMS" at bounding box center [716, 639] width 17 height 17
radio input "true"
click at [598, 641] on input "EMAIL" at bounding box center [602, 639] width 17 height 17
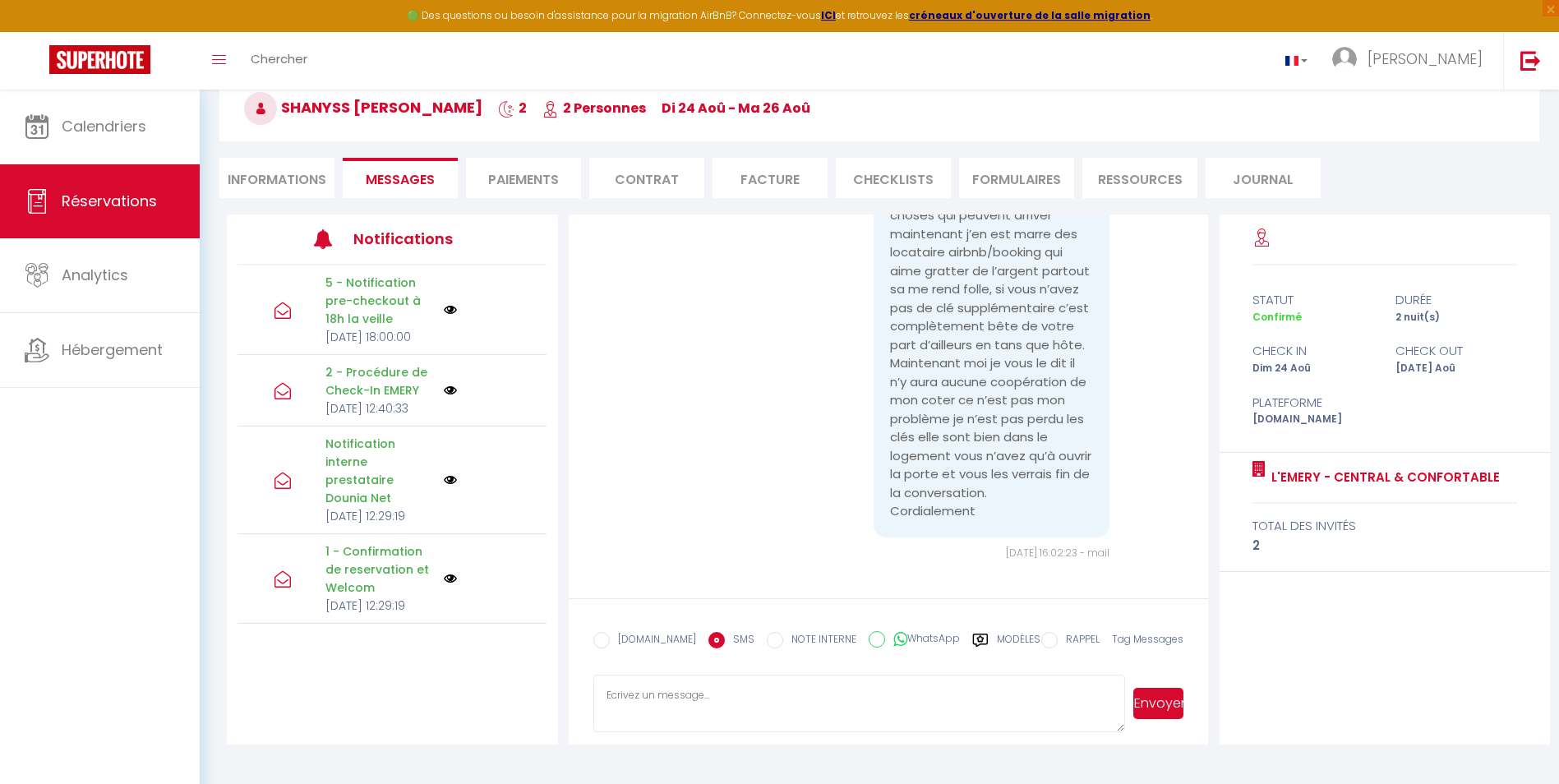
radio input "true"
radio input "false"
click at [660, 689] on textarea at bounding box center [859, 703] width 532 height 57
click at [699, 714] on textarea "bonjour cette situation est inadmissible la locataire n'a pas vider les poubell…" at bounding box center [859, 703] width 532 height 57
click at [0, 0] on lt-span "vêtements" at bounding box center [0, 0] width 0 height 0
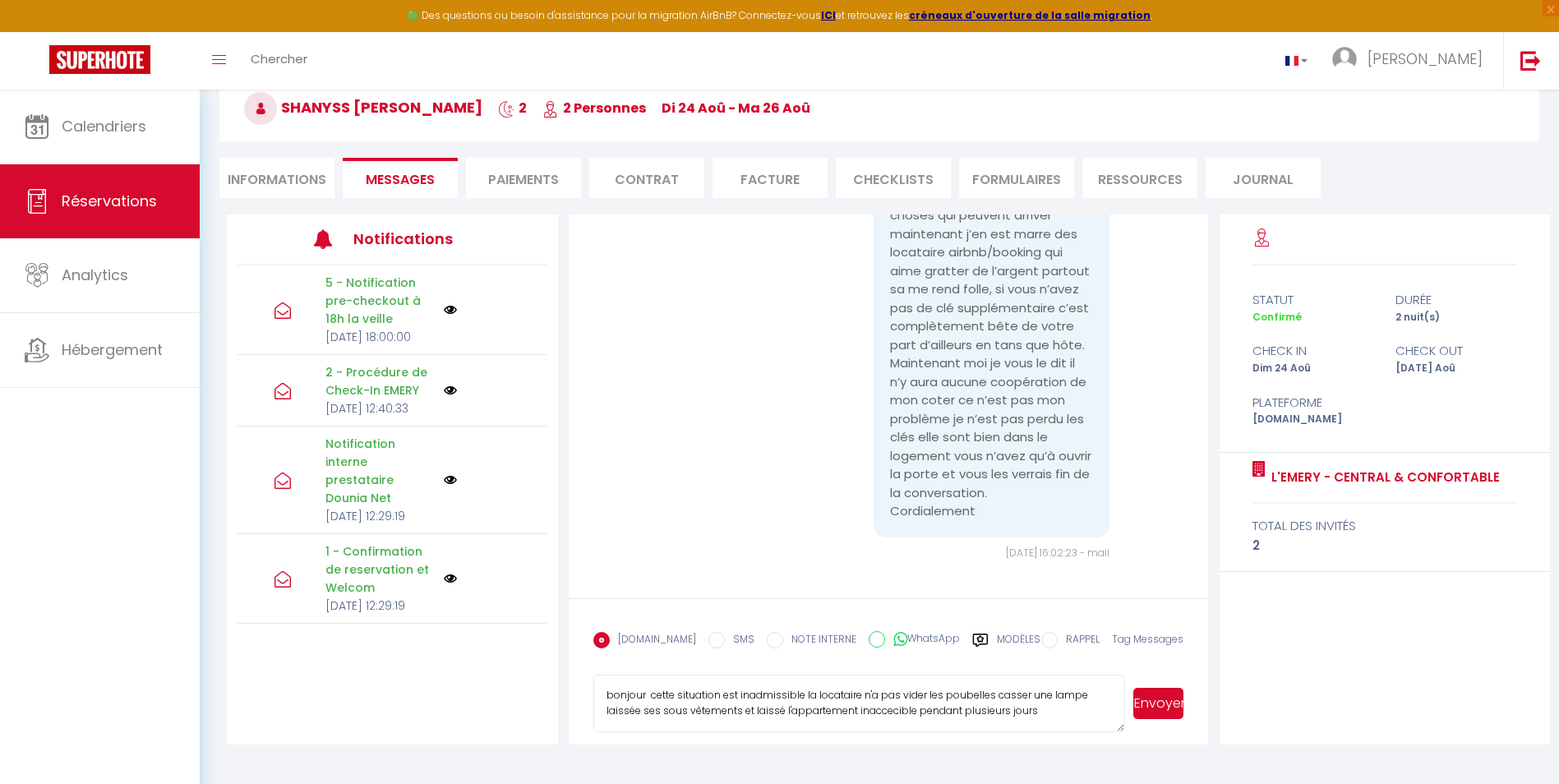
drag, startPoint x: 870, startPoint y: 708, endPoint x: 889, endPoint y: 717, distance: 21.0
click at [889, 717] on textarea "bonjour cette situation est inadmissible la locataire n'a pas vider les poubell…" at bounding box center [859, 703] width 532 height 57
click at [0, 0] on lt-span "inacce ssible" at bounding box center [0, 0] width 0 height 0
click at [705, 706] on textarea "bonjour cette situation est inadmissible la locataire n'a pas vider les poubell…" at bounding box center [859, 703] width 532 height 57
click at [0, 0] on lt-em "sous-vêtements" at bounding box center [0, 0] width 0 height 0
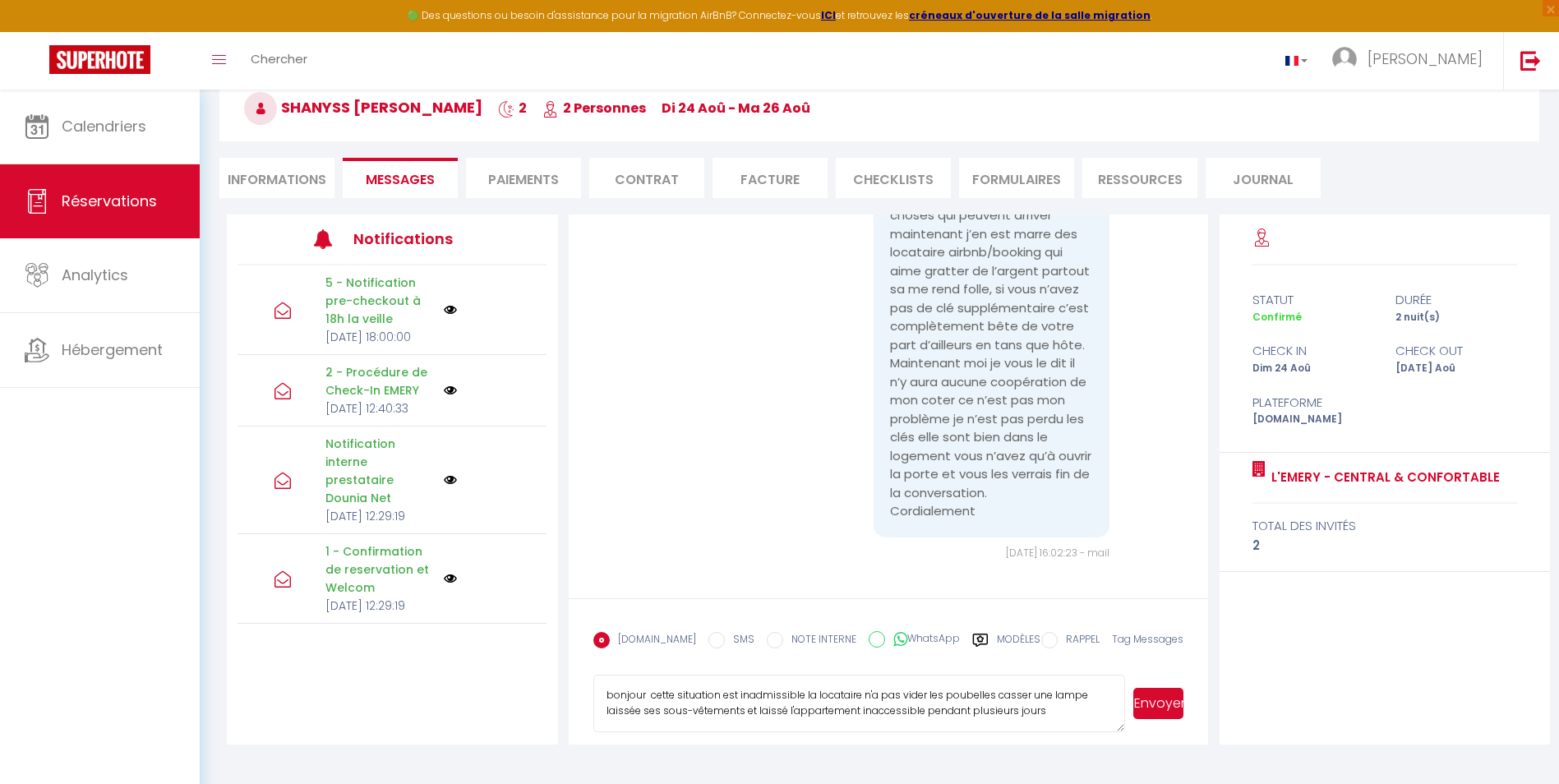
click at [955, 692] on textarea "bonjour cette situation est inadmissible la locataire n'a pas vider les poubell…" at bounding box center [859, 703] width 532 height 57
click at [0, 0] on lt-span "poubelles ," at bounding box center [0, 0] width 0 height 0
click at [910, 698] on textarea "bonjour cette situation est inadmissible la locataire n'a pas vider les poubell…" at bounding box center [859, 703] width 532 height 57
click at [0, 0] on lt-span "vid é" at bounding box center [0, 0] width 0 height 0
click at [1061, 695] on textarea "bonjour cette situation est inadmissible la locataire n'a pas vidé les poubelle…" at bounding box center [859, 703] width 532 height 57
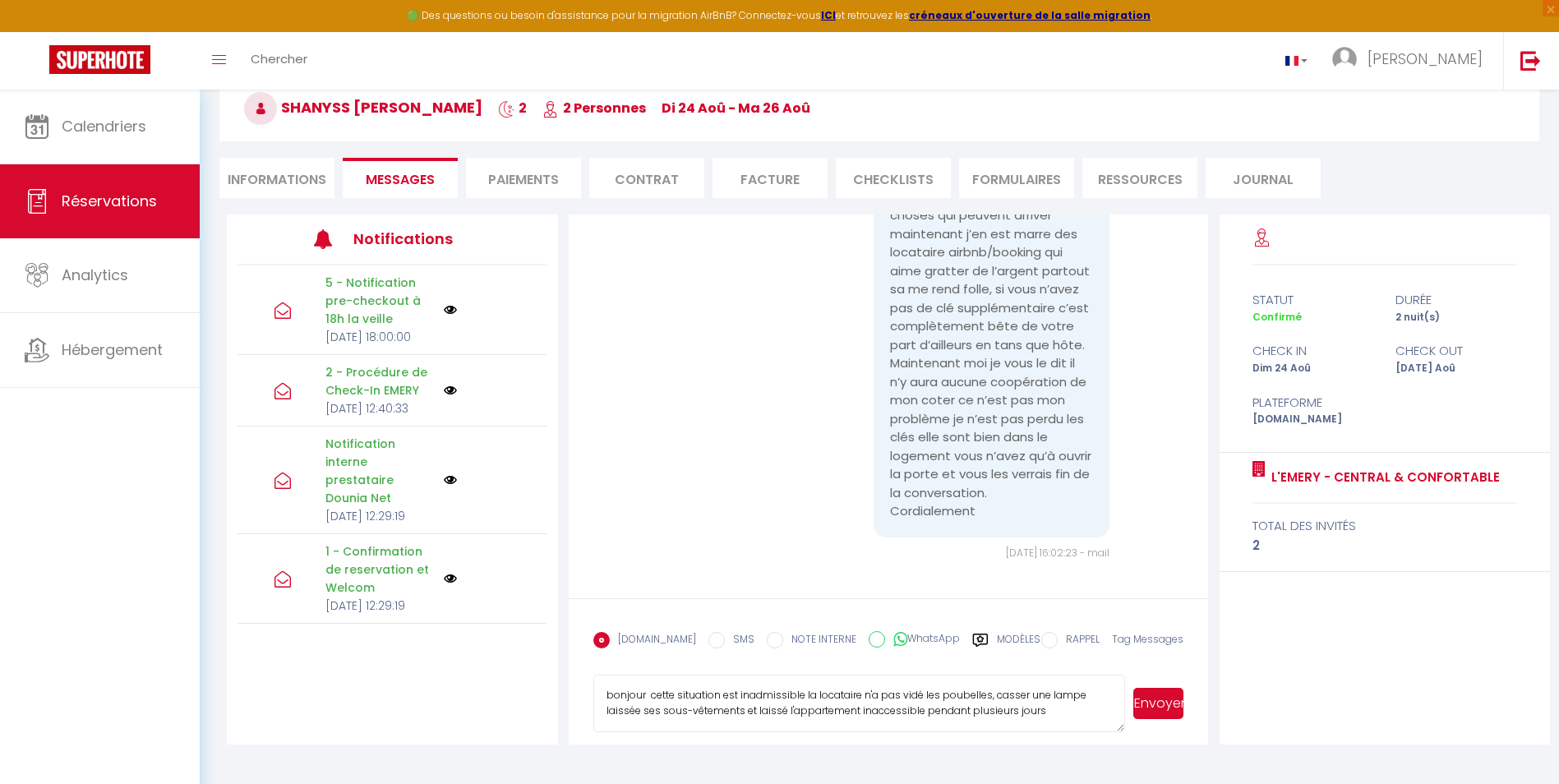
click at [0, 0] on lt-span "lampe ," at bounding box center [0, 0] width 0 height 0
click at [1052, 707] on textarea "bonjour cette situation est inadmissible la locataire n'a pas vidé les poubelle…" at bounding box center [859, 703] width 532 height 57
type textarea "bonjour cette situation est inadmissible la locataire n'a pas vidé les poubelle…"
click at [1162, 691] on button "Envoyer" at bounding box center [1158, 703] width 50 height 31
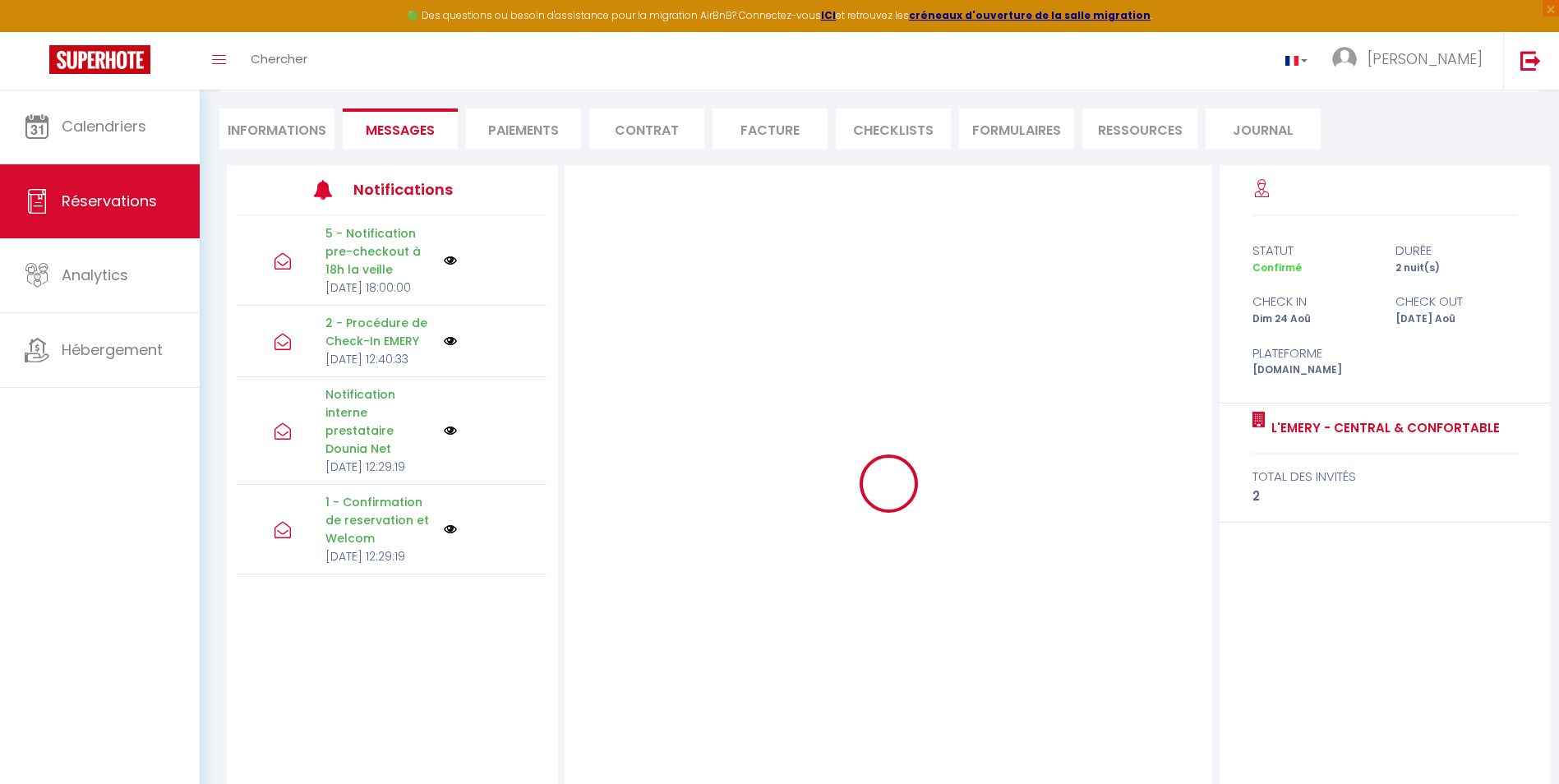
scroll to position [175, 0]
